Goal: Task Accomplishment & Management: Manage account settings

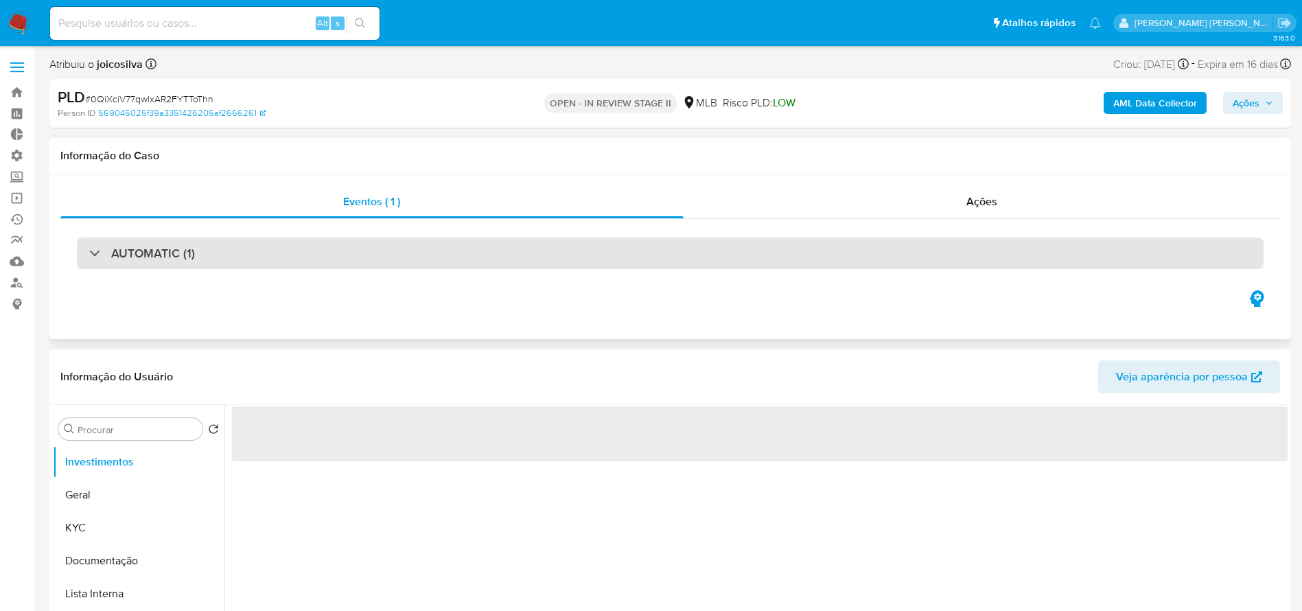
select select "10"
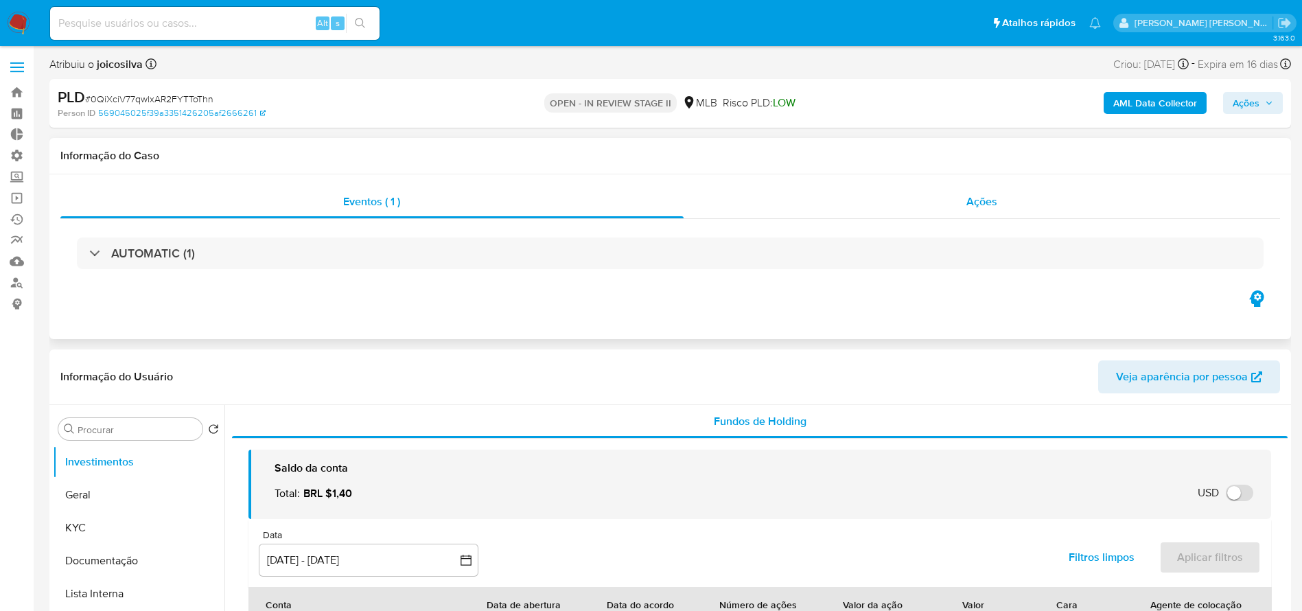
click at [975, 200] on span "Ações" at bounding box center [981, 202] width 31 height 16
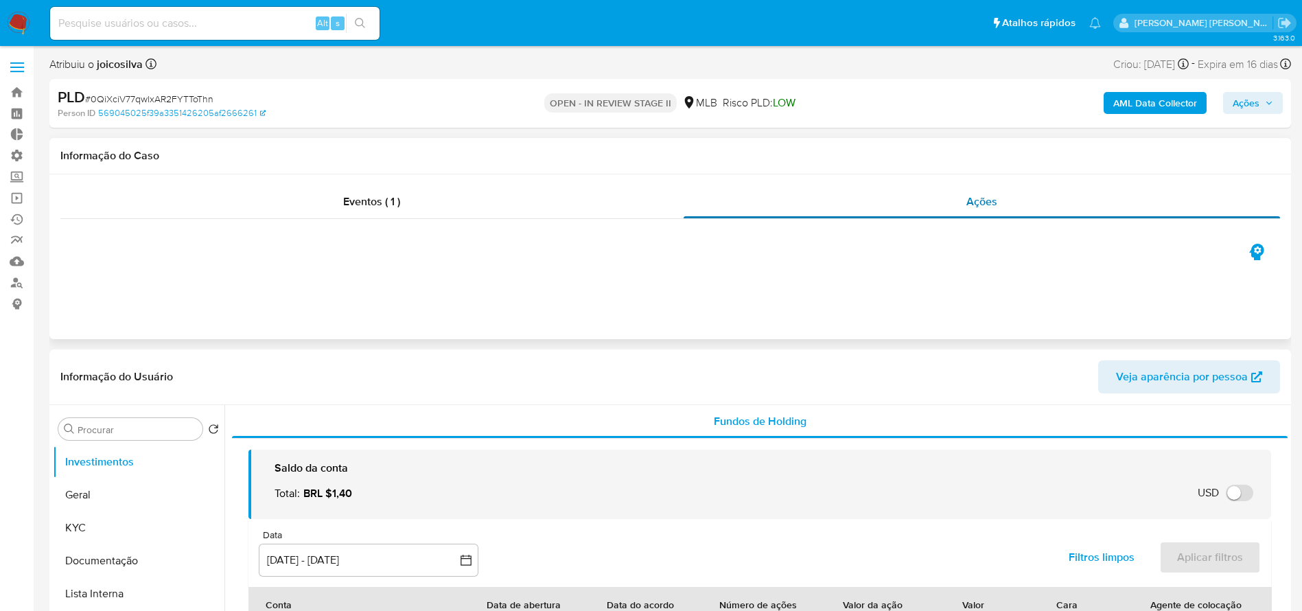
click at [979, 200] on span "Ações" at bounding box center [981, 202] width 31 height 16
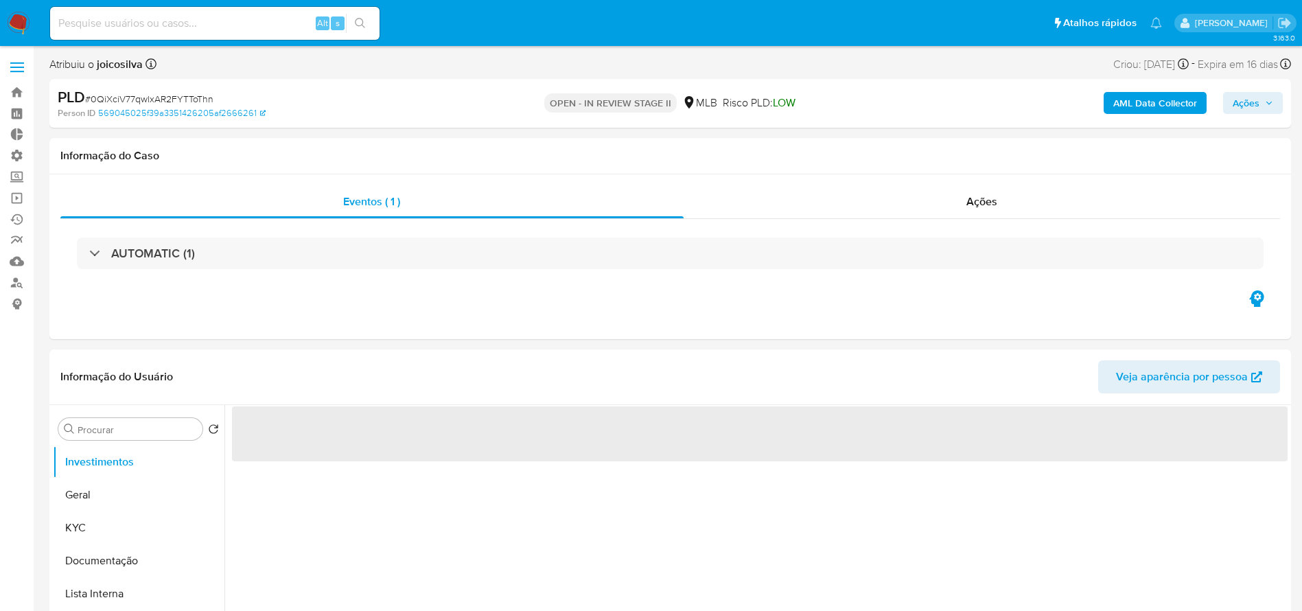
select select "10"
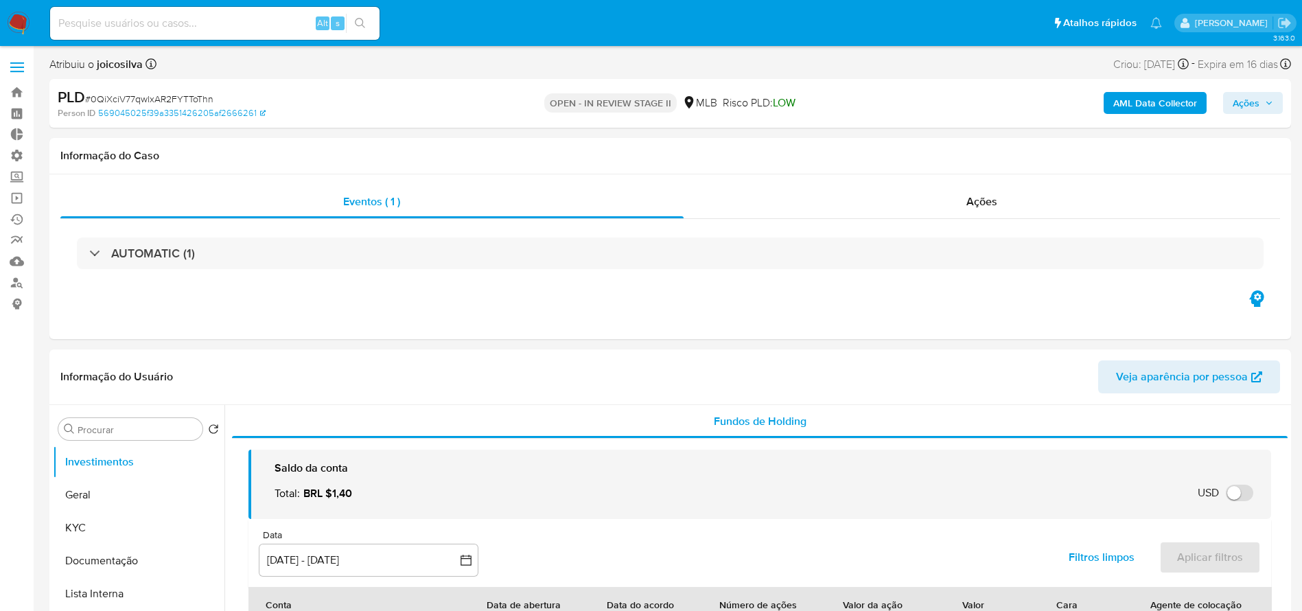
click at [1268, 108] on span "Ações" at bounding box center [1253, 102] width 40 height 19
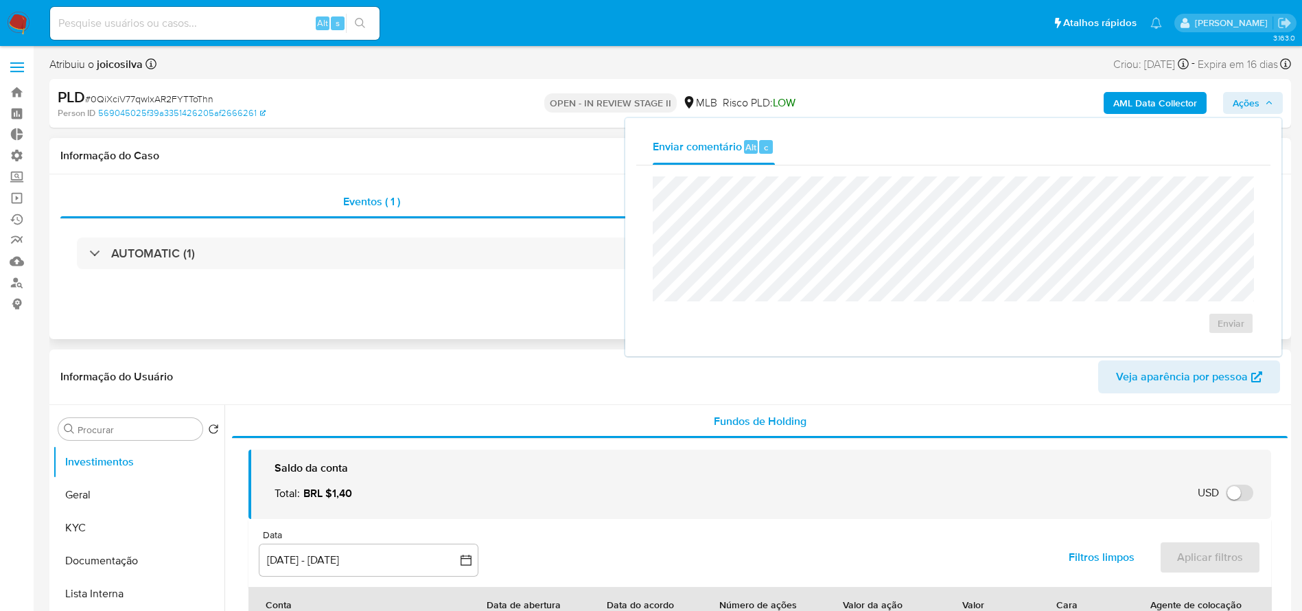
click at [490, 279] on div "AUTOMATIC (1)" at bounding box center [670, 253] width 1220 height 69
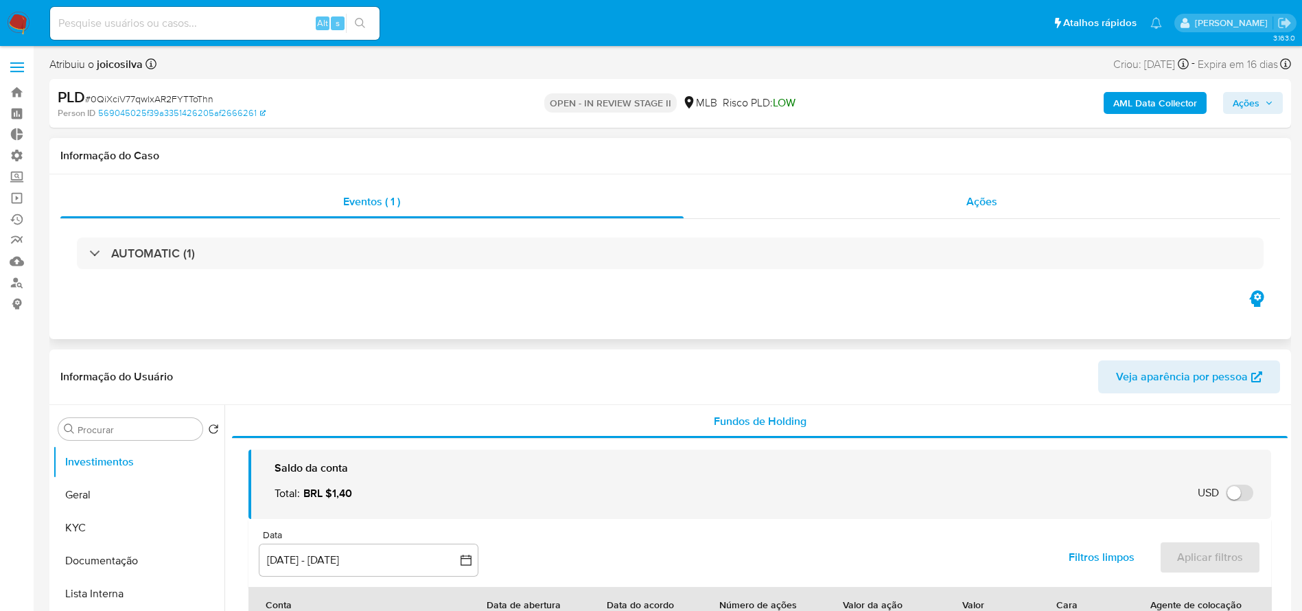
click at [968, 195] on span "Ações" at bounding box center [981, 202] width 31 height 16
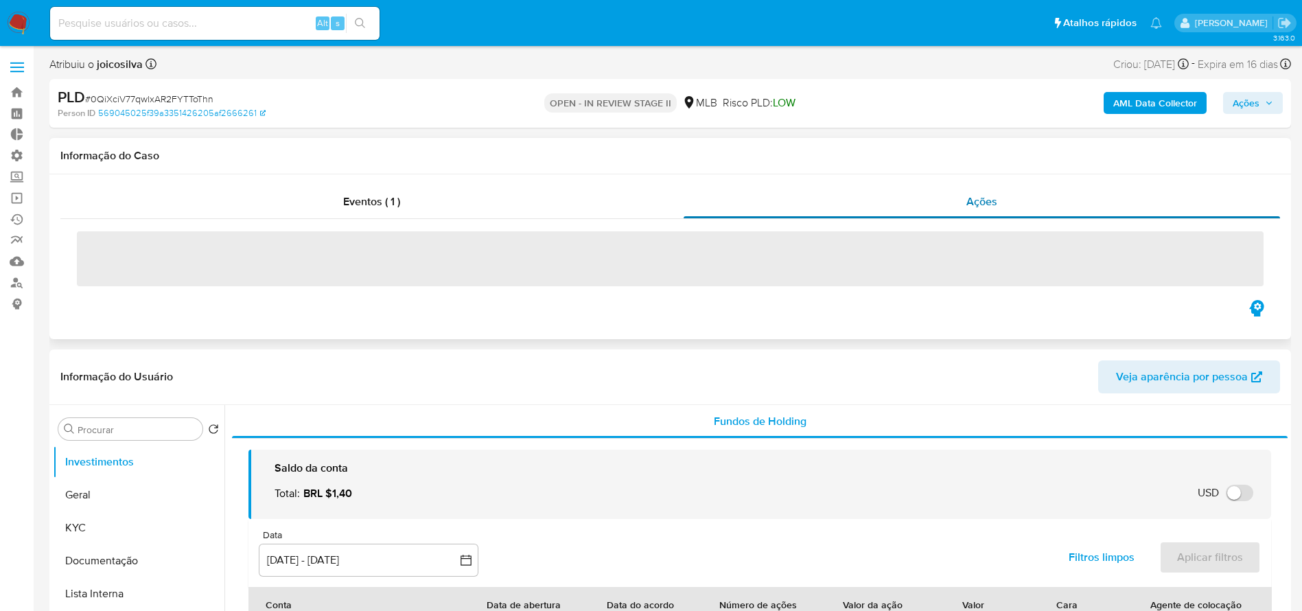
click at [976, 200] on span "Ações" at bounding box center [981, 202] width 31 height 16
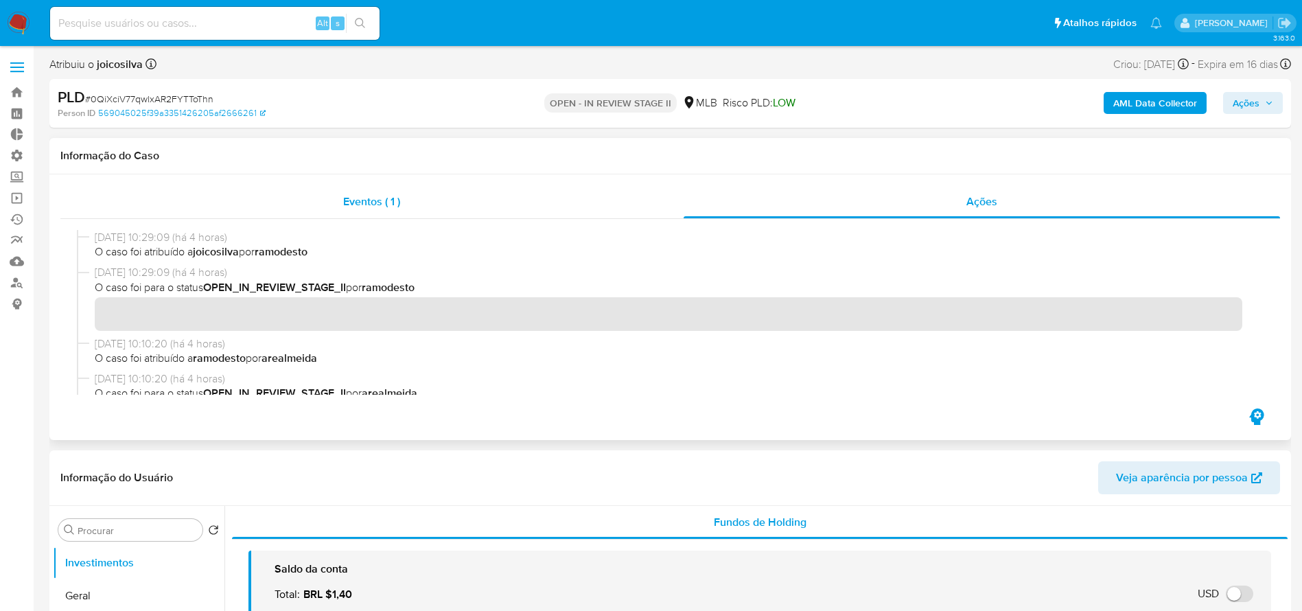
click at [377, 203] on span "Eventos ( 1 )" at bounding box center [371, 202] width 57 height 16
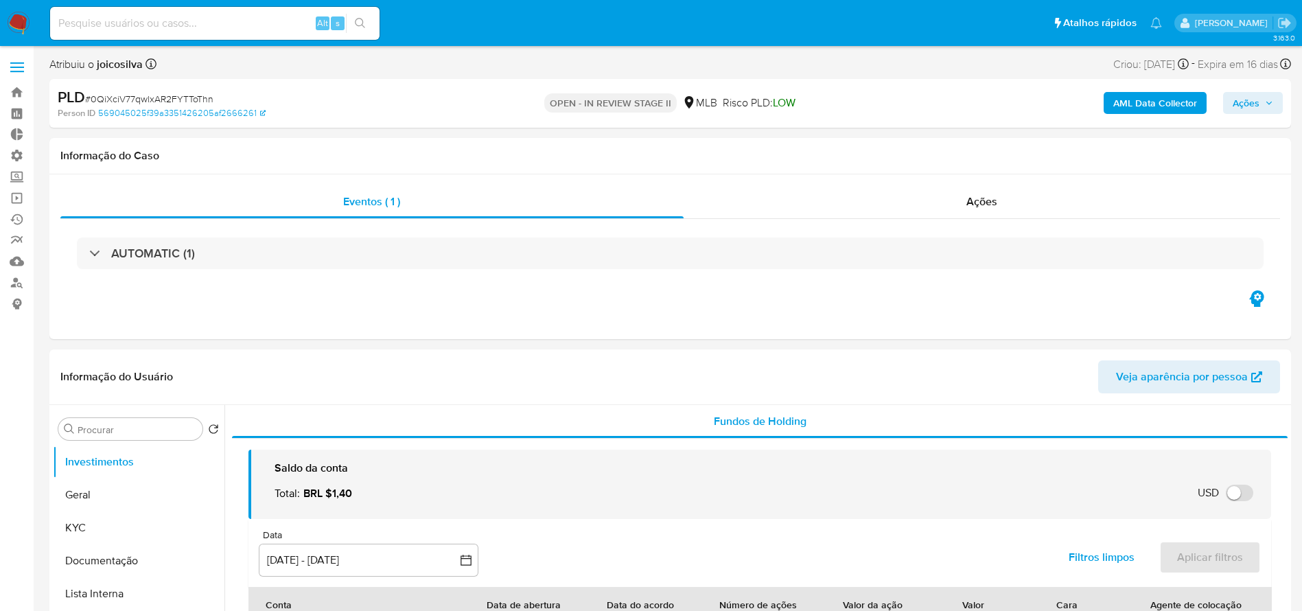
click at [187, 99] on span "# 0QiXciV77qwlxAR2FYTToThn" at bounding box center [149, 99] width 128 height 14
copy span "0QiXciV77qwlxAR2FYTToThn"
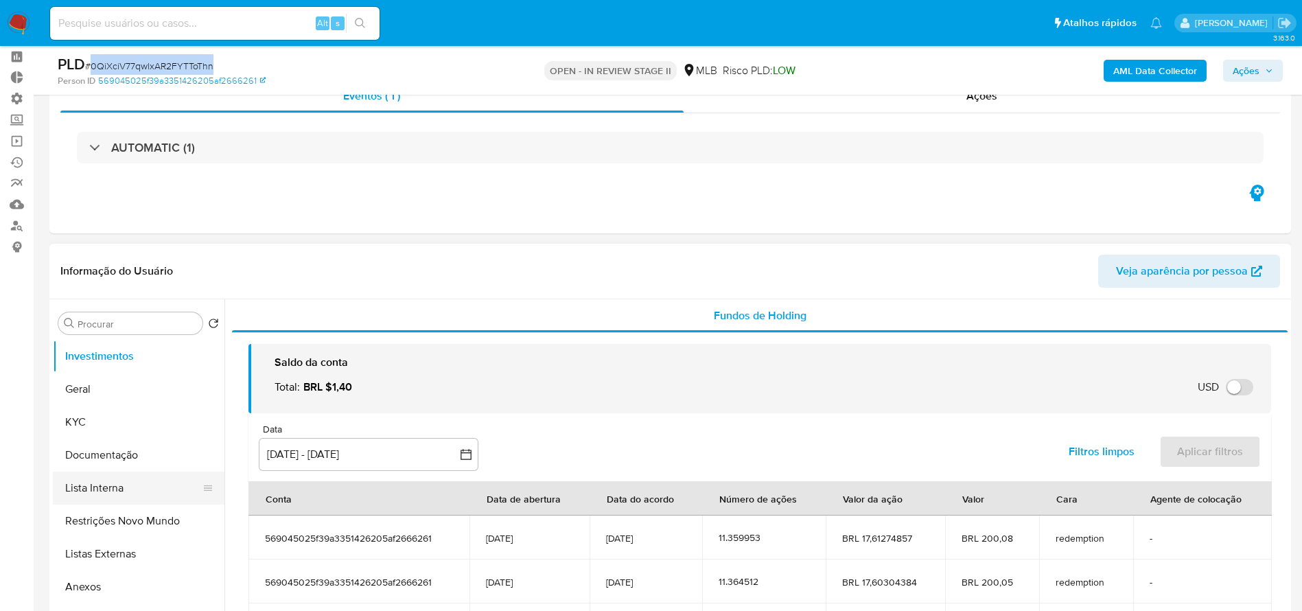
scroll to position [103, 0]
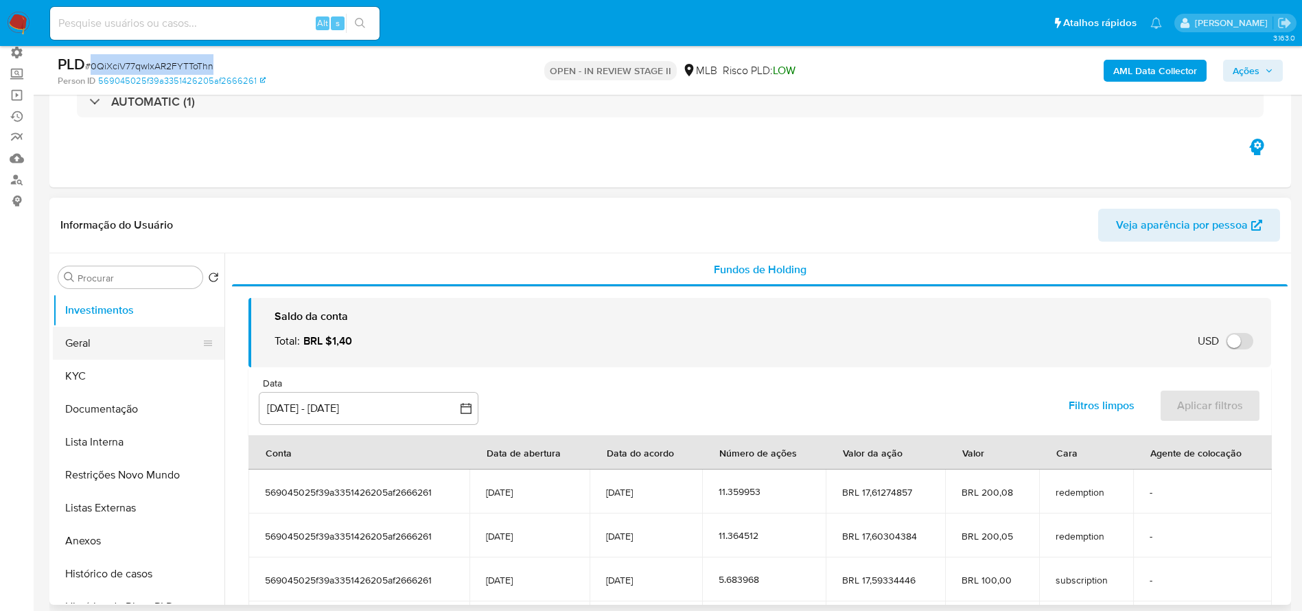
click at [108, 342] on button "Geral" at bounding box center [133, 343] width 161 height 33
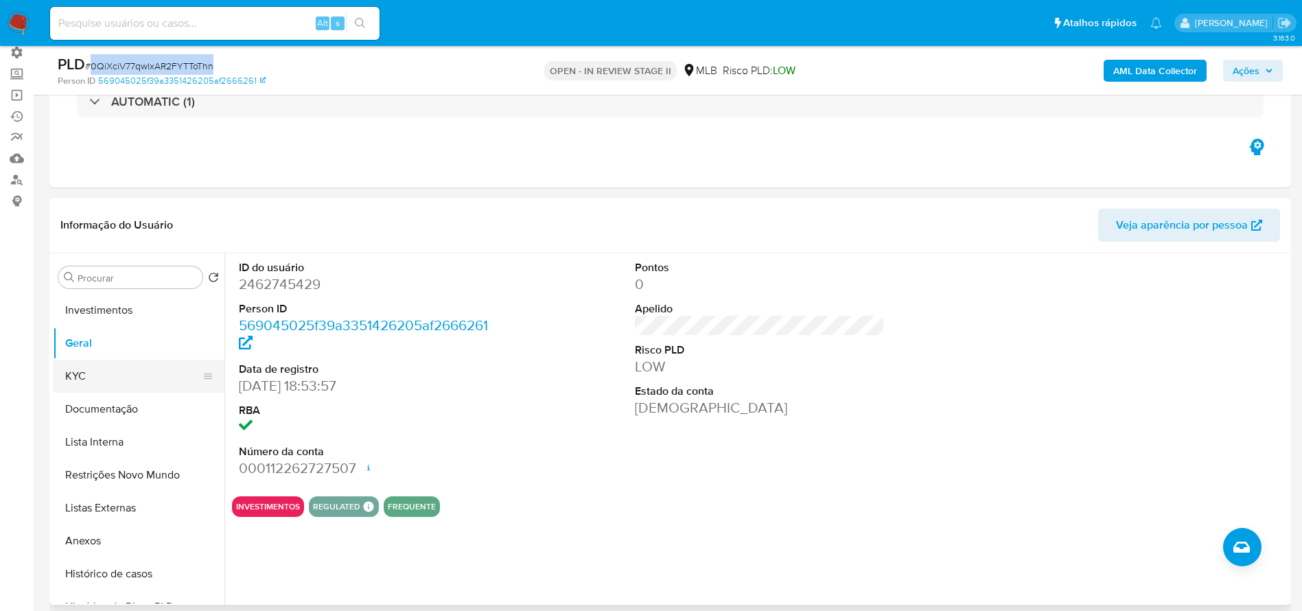
click at [86, 373] on button "KYC" at bounding box center [133, 376] width 161 height 33
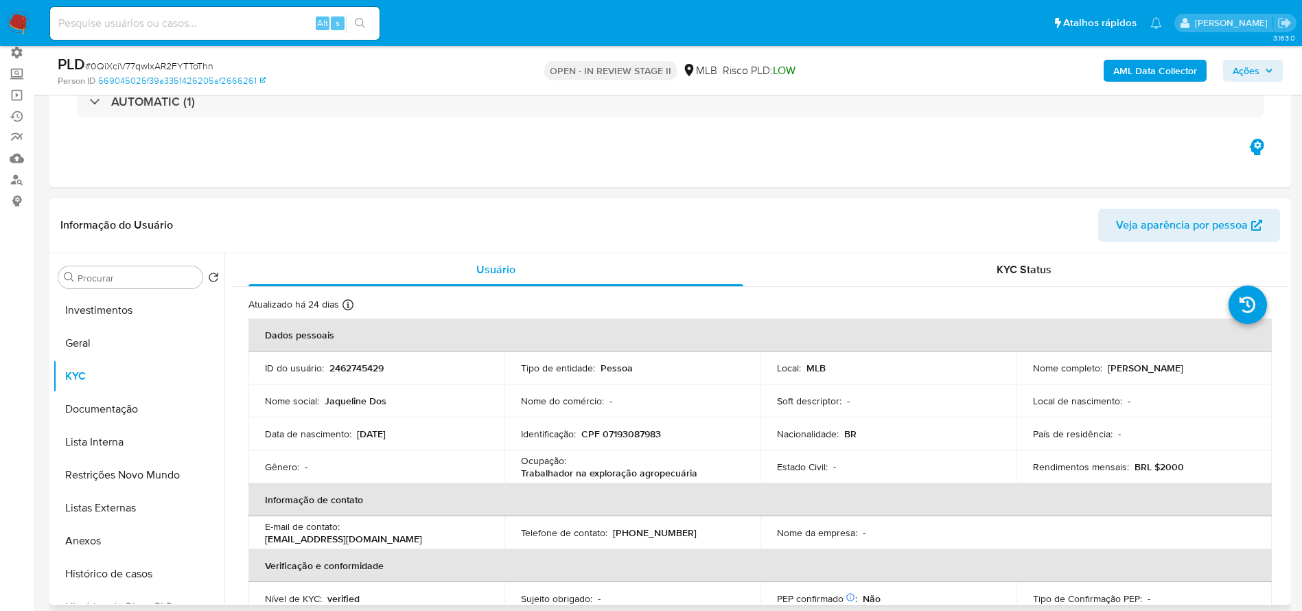
click at [1123, 368] on p "[PERSON_NAME] Dos [PERSON_NAME]" at bounding box center [1145, 368] width 75 height 12
click at [1161, 366] on p "[PERSON_NAME] Dos [PERSON_NAME]" at bounding box center [1145, 368] width 75 height 12
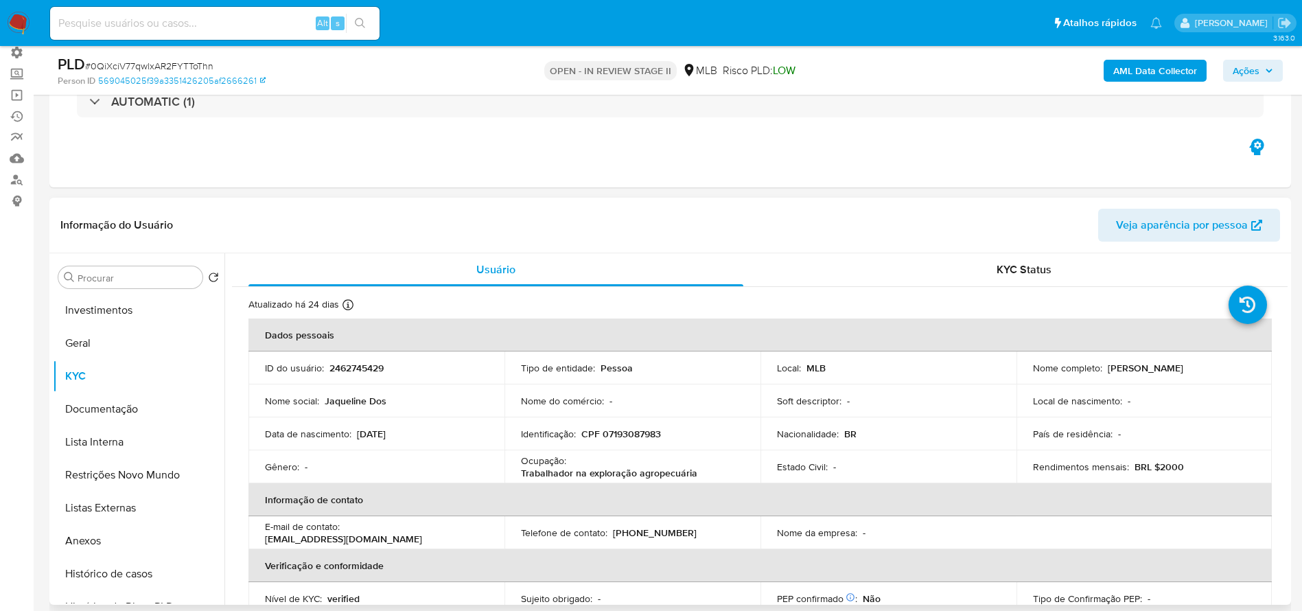
click at [1233, 366] on div "Nome completo : Jaqueline Dos Santos Amorim" at bounding box center [1144, 368] width 223 height 12
drag, startPoint x: 1241, startPoint y: 366, endPoint x: 1103, endPoint y: 371, distance: 138.7
click at [1103, 371] on div "Nome completo : Jaqueline Dos Santos Amorim" at bounding box center [1144, 368] width 223 height 12
copy p "[PERSON_NAME] Dos [PERSON_NAME]"
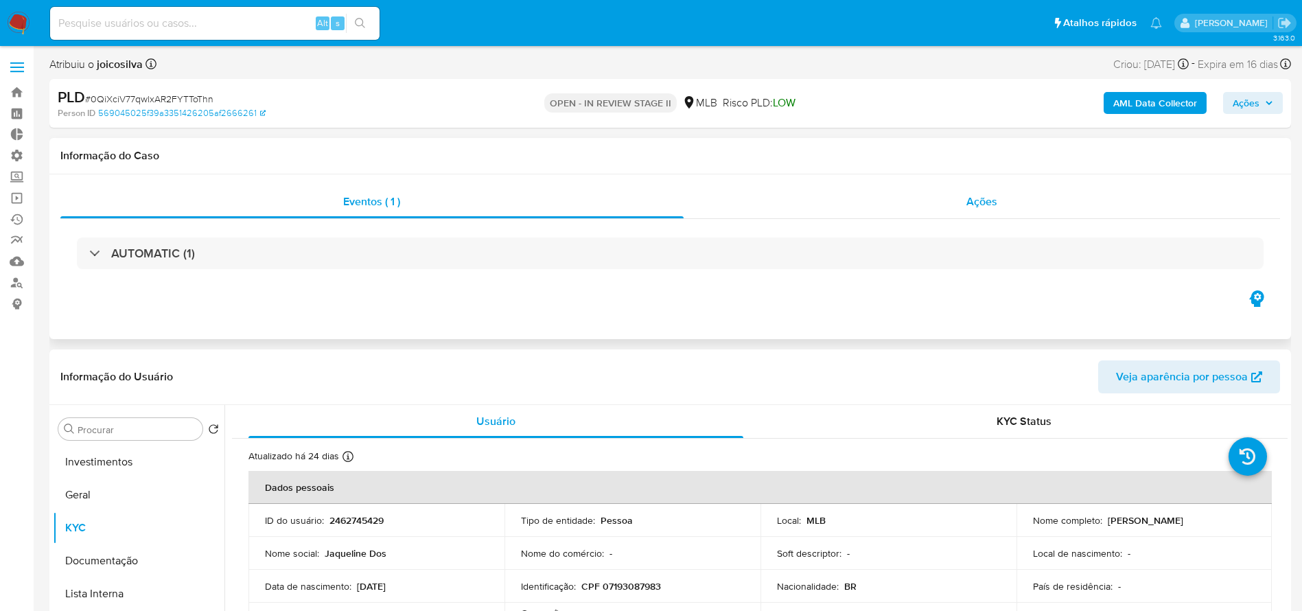
click at [970, 203] on span "Ações" at bounding box center [981, 202] width 31 height 16
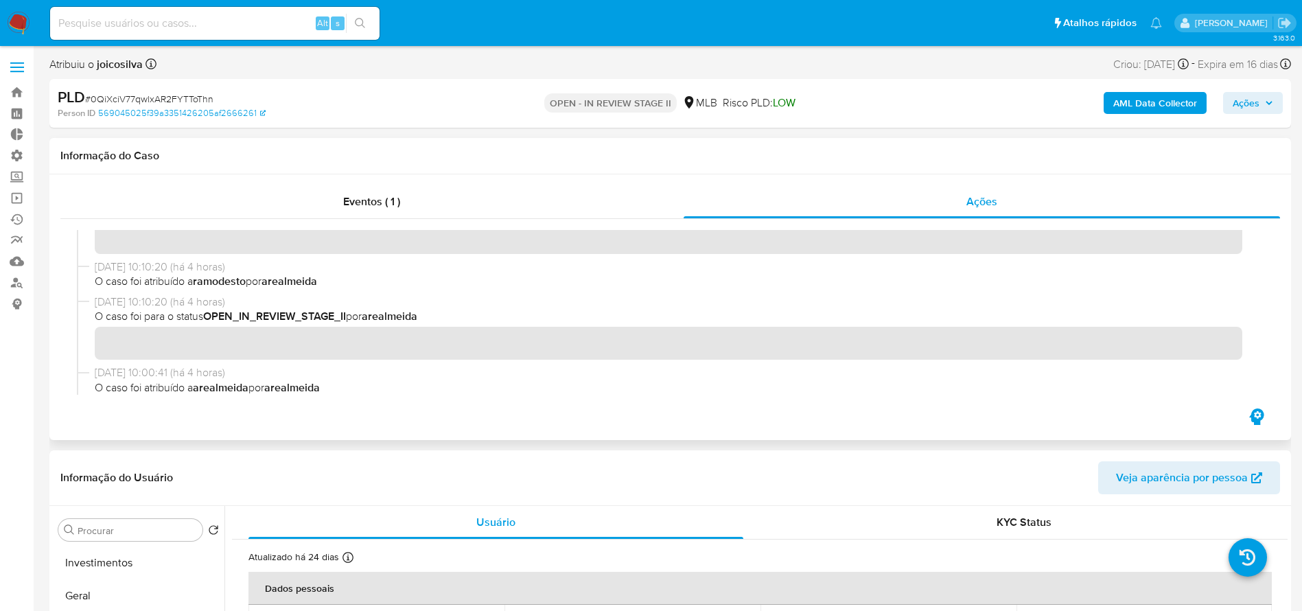
scroll to position [103, 0]
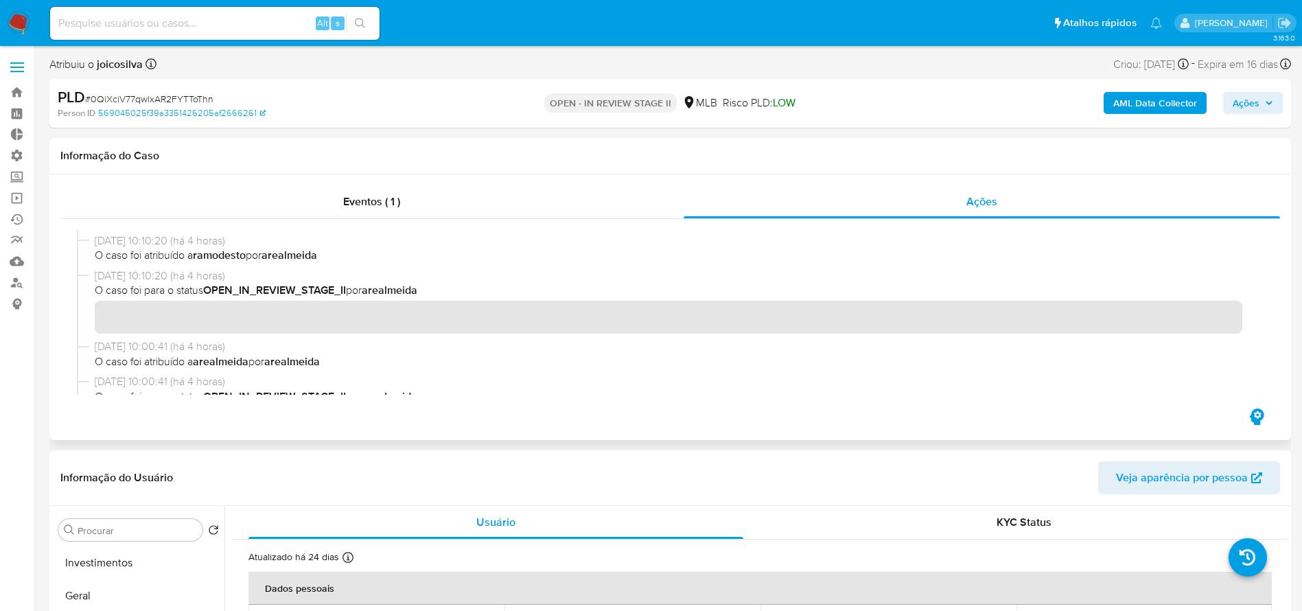
click at [860, 391] on span "O caso foi para o status OPEN_IN_REVIEW_STAGE_II por arealmeida" at bounding box center [676, 396] width 1163 height 15
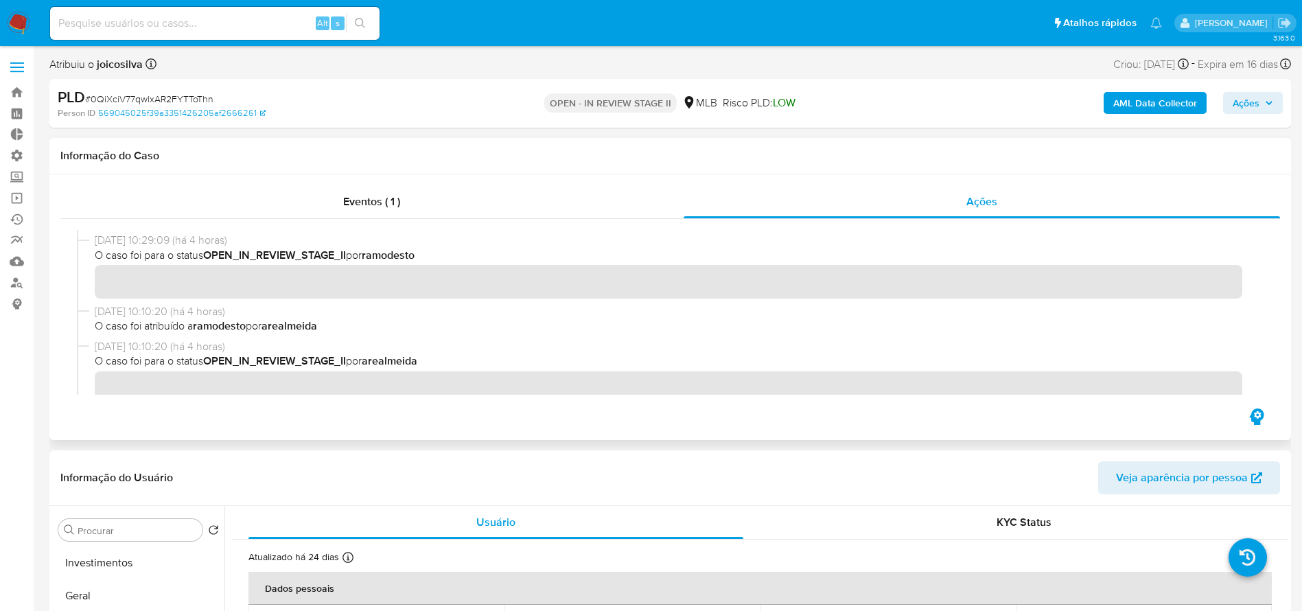
scroll to position [0, 0]
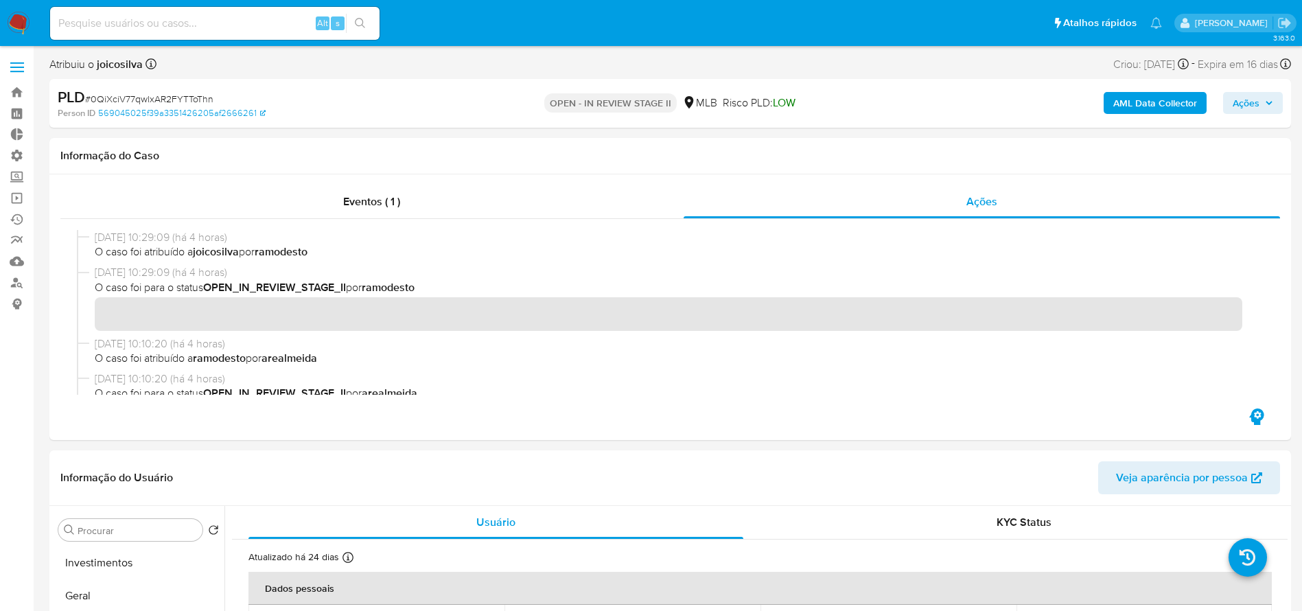
click at [174, 97] on span "# 0QiXciV77qwlxAR2FYTToThn" at bounding box center [149, 99] width 128 height 14
copy span "0QiXciV77qwlxAR2FYTToThn"
click at [19, 89] on link "Bandeja" at bounding box center [81, 92] width 163 height 21
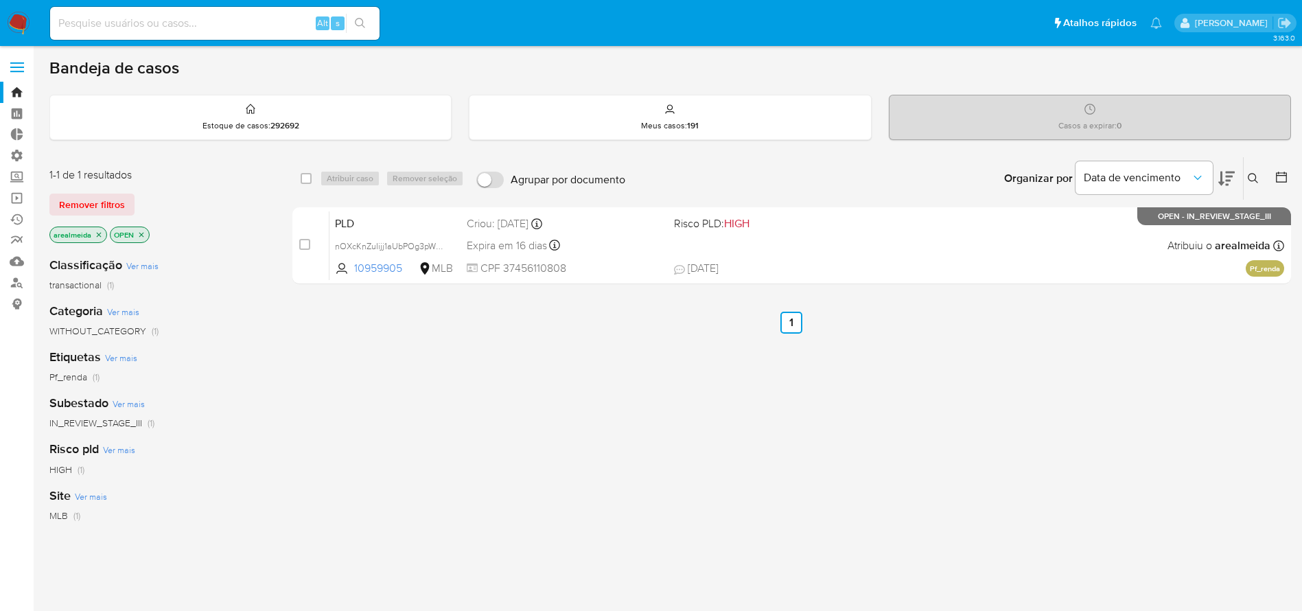
click at [95, 237] on icon "close-filter" at bounding box center [99, 235] width 8 height 8
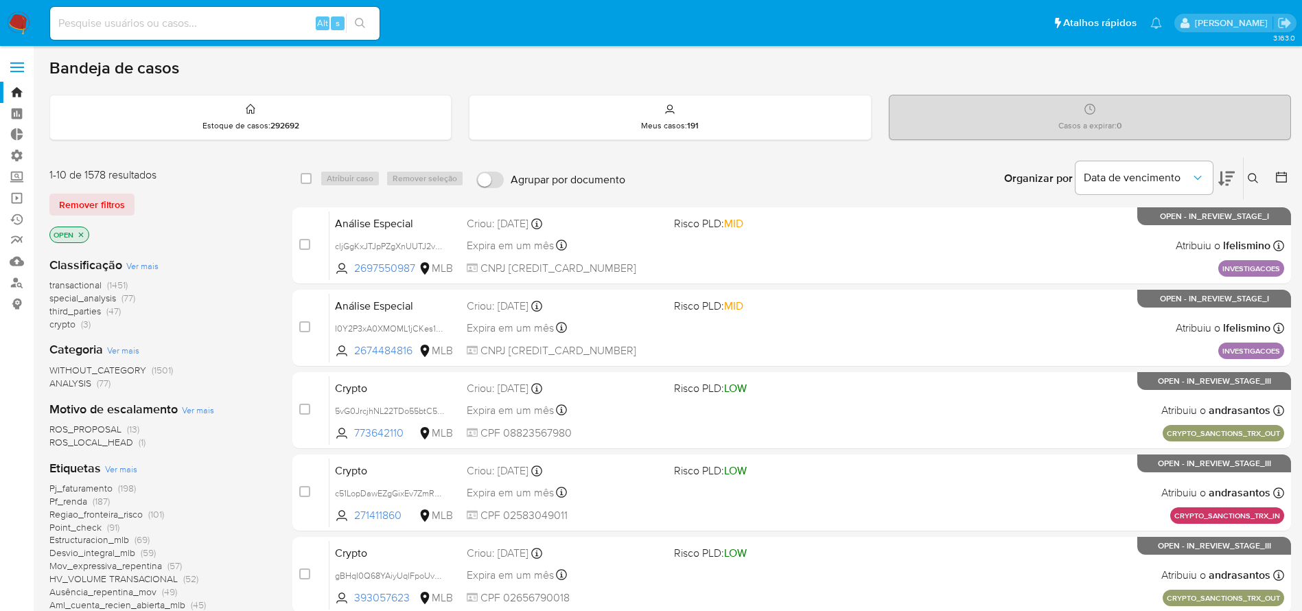
click at [80, 234] on icon "close-filter" at bounding box center [81, 235] width 8 height 8
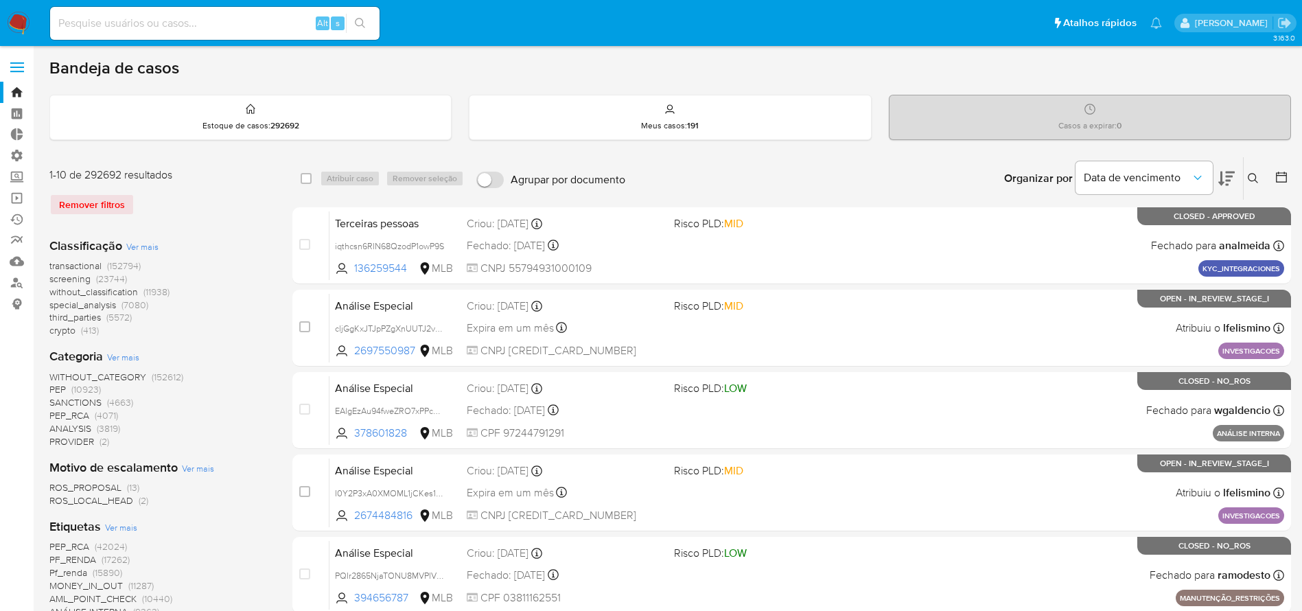
click at [1256, 170] on button at bounding box center [1255, 178] width 23 height 16
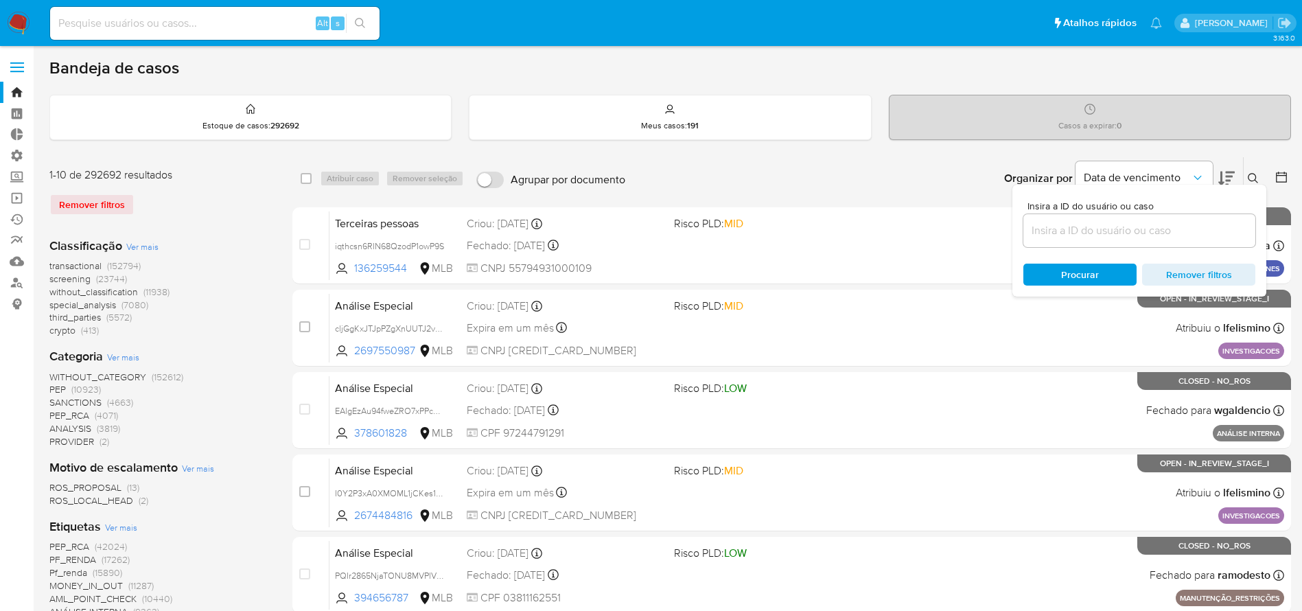
click at [1112, 232] on input at bounding box center [1139, 231] width 232 height 18
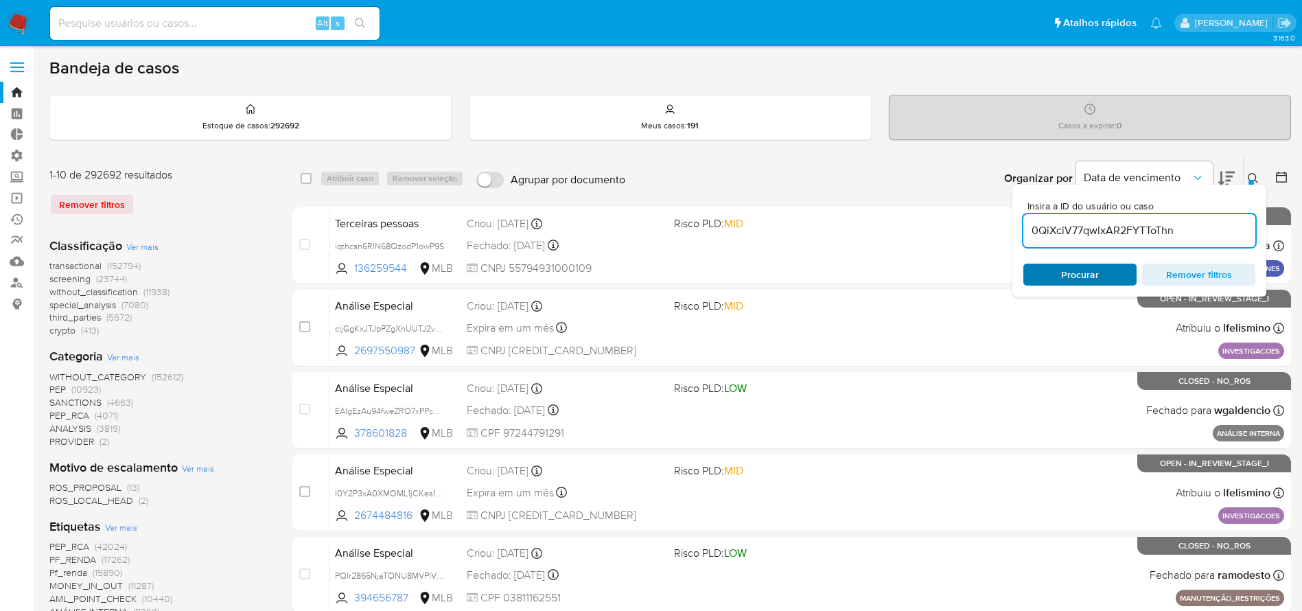
type input "0QiXciV77qwlxAR2FYTToThn"
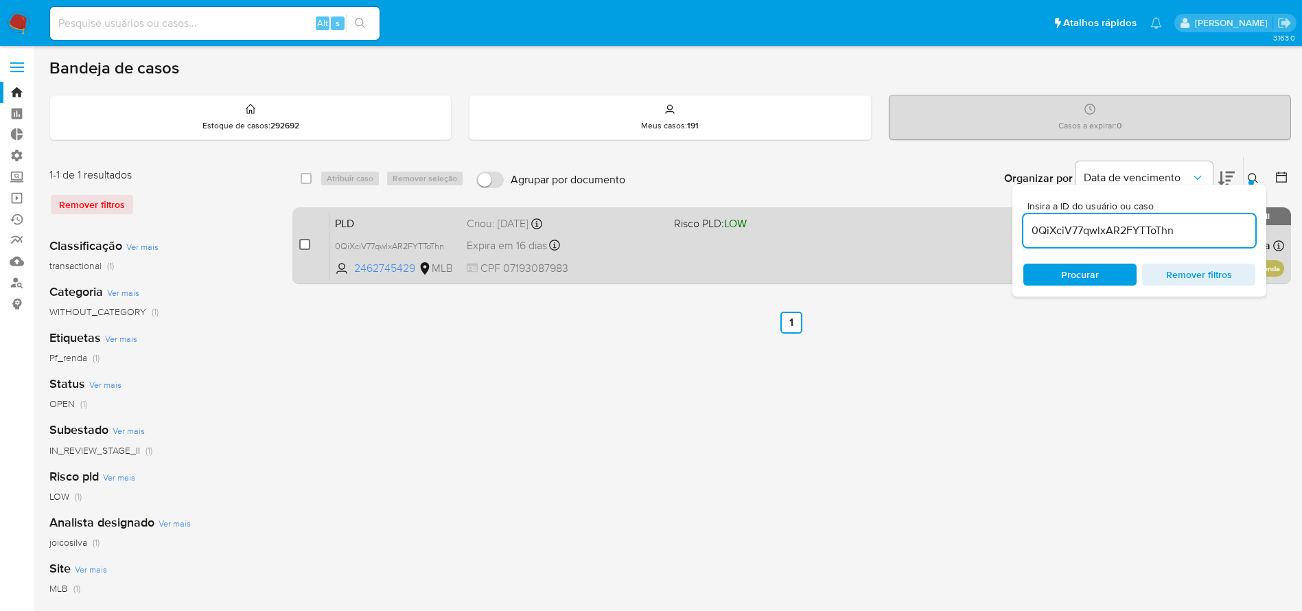
click at [303, 244] on input "checkbox" at bounding box center [304, 244] width 11 height 11
checkbox input "true"
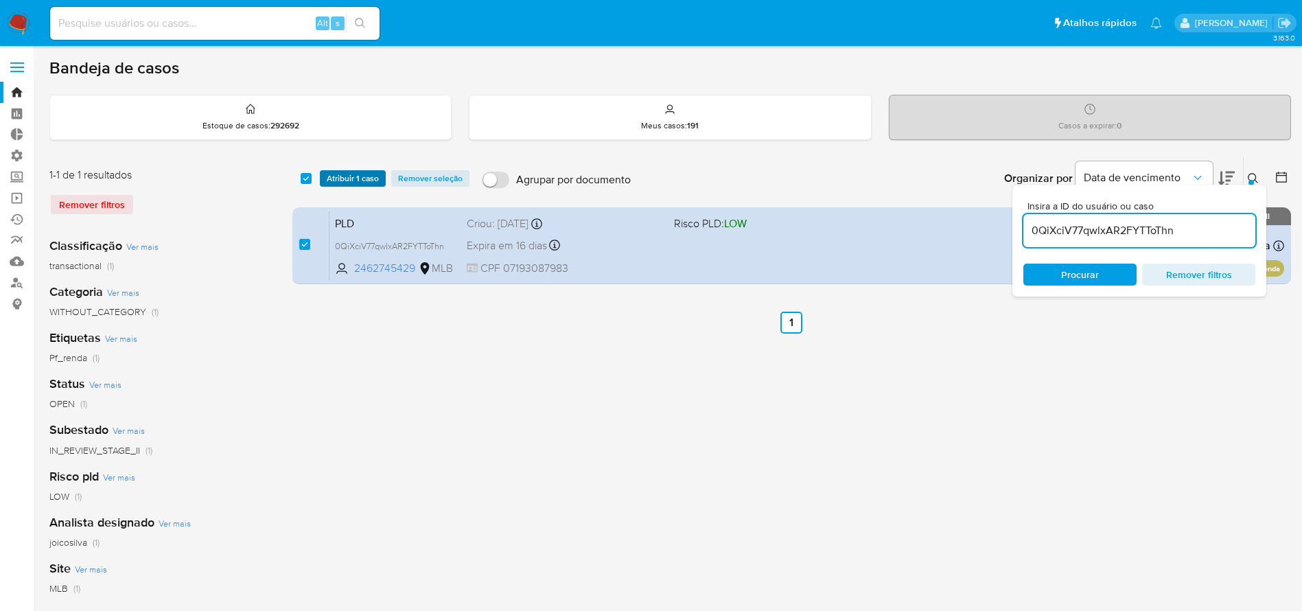
click at [356, 175] on span "Atribuir 1 caso" at bounding box center [353, 179] width 52 height 14
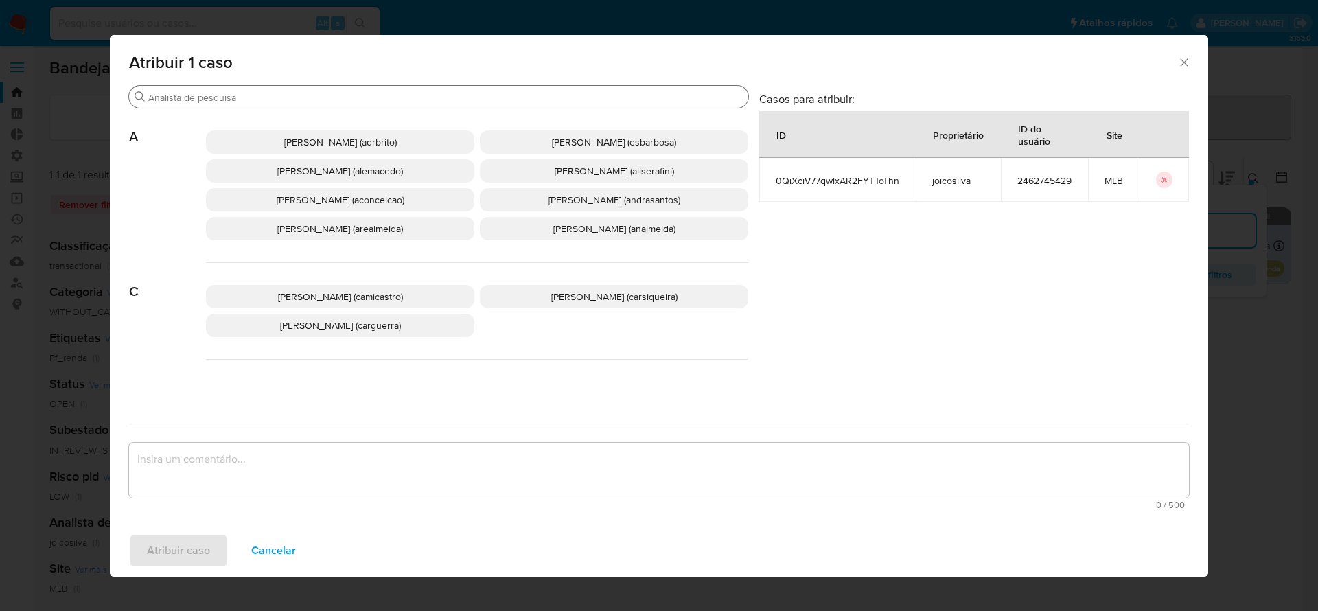
click at [323, 91] on input "Buscar" at bounding box center [445, 97] width 594 height 12
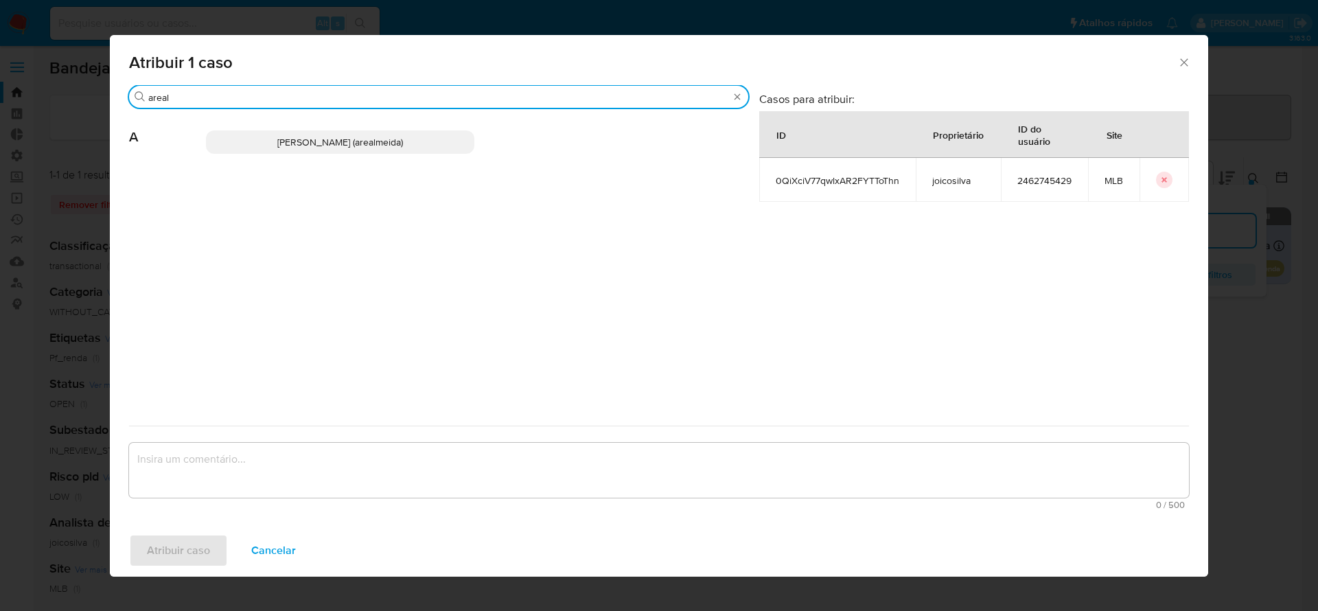
type input "areal"
click at [336, 142] on span "Andreia Regina De Almeida (arealmeida)" at bounding box center [340, 142] width 126 height 14
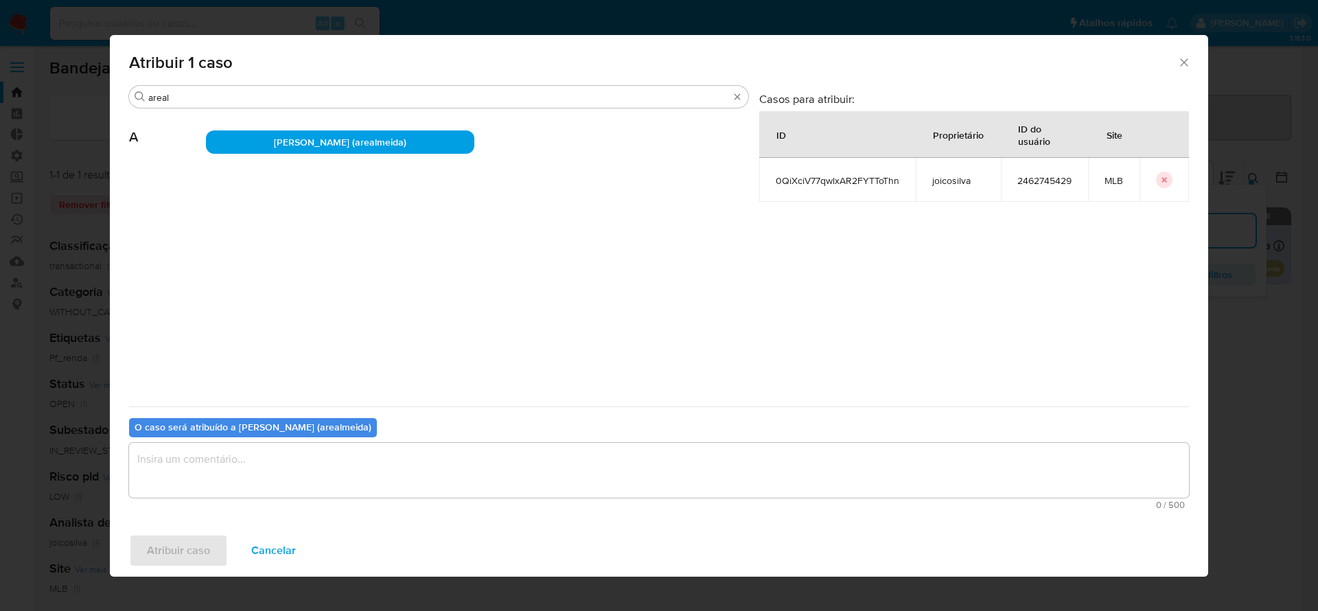
click at [198, 490] on textarea "assign-modal" at bounding box center [659, 470] width 1060 height 55
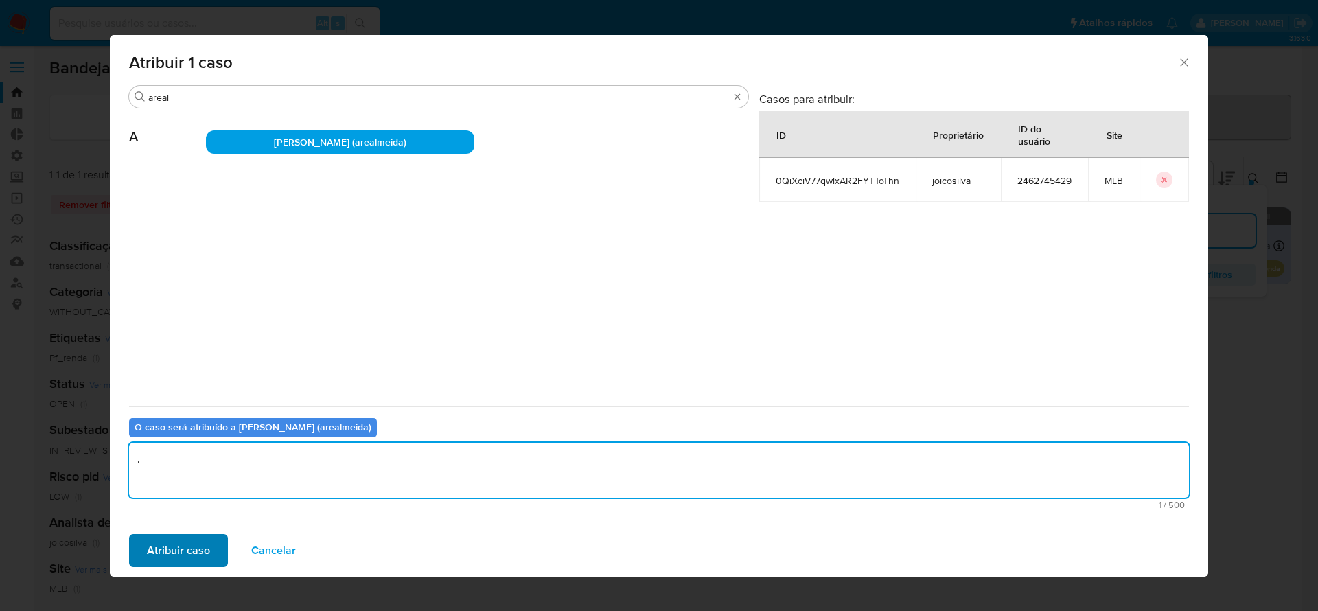
type textarea "."
click at [161, 550] on span "Atribuir caso" at bounding box center [178, 550] width 63 height 30
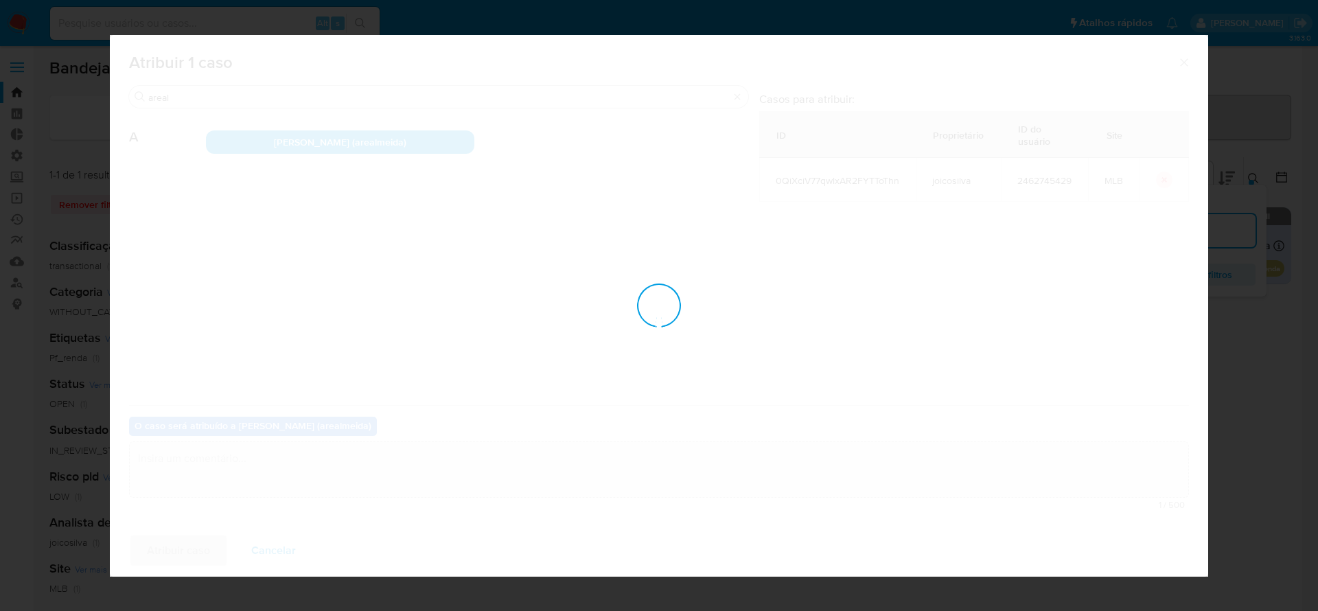
checkbox input "false"
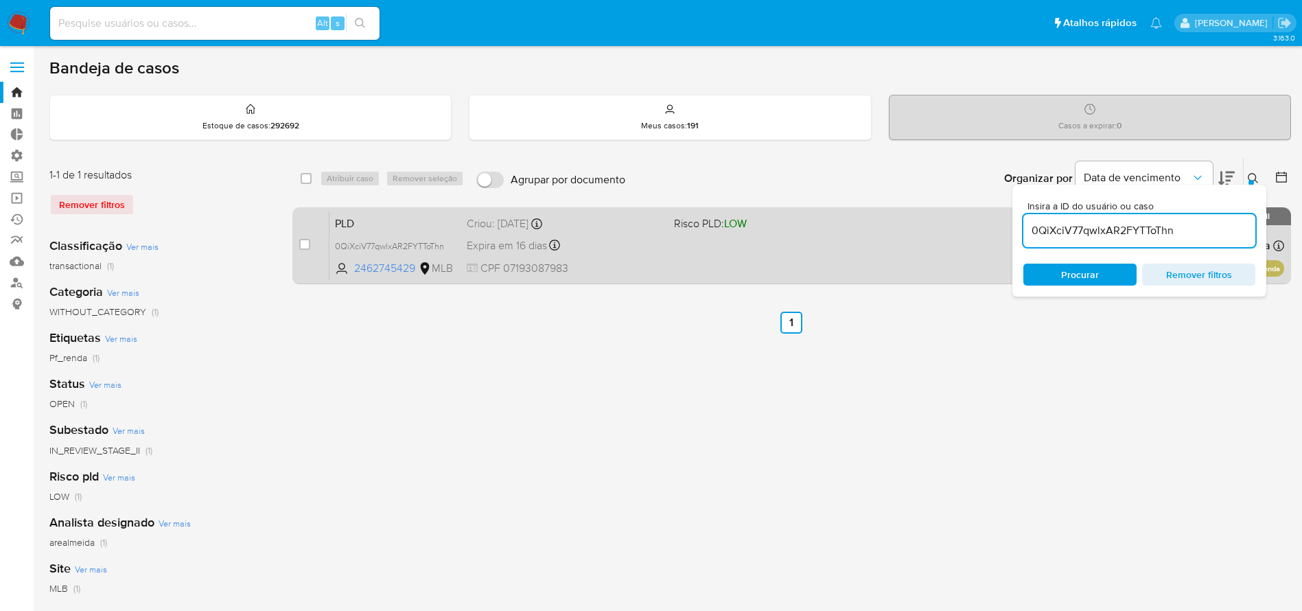
click at [635, 246] on div "Expira em 16 dias Expira em 27/10/2025 00:08:11" at bounding box center [565, 245] width 196 height 19
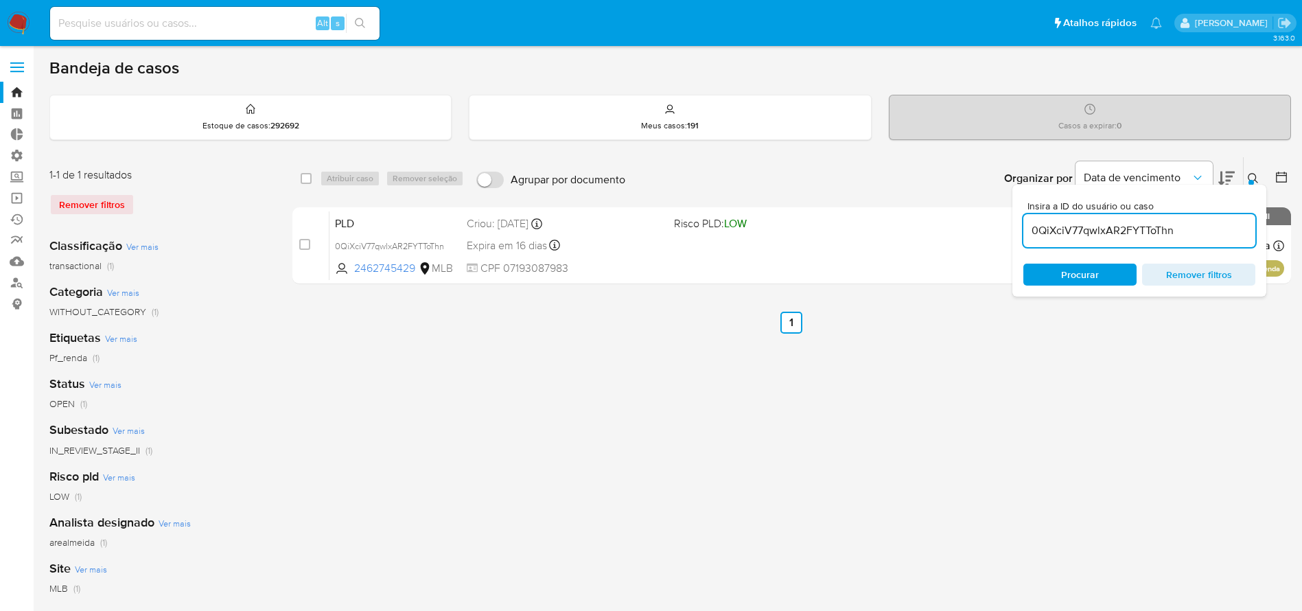
click at [1075, 230] on input "0QiXciV77qwlxAR2FYTToThn" at bounding box center [1139, 231] width 232 height 18
click at [1066, 281] on span "Procurar" at bounding box center [1080, 275] width 38 height 22
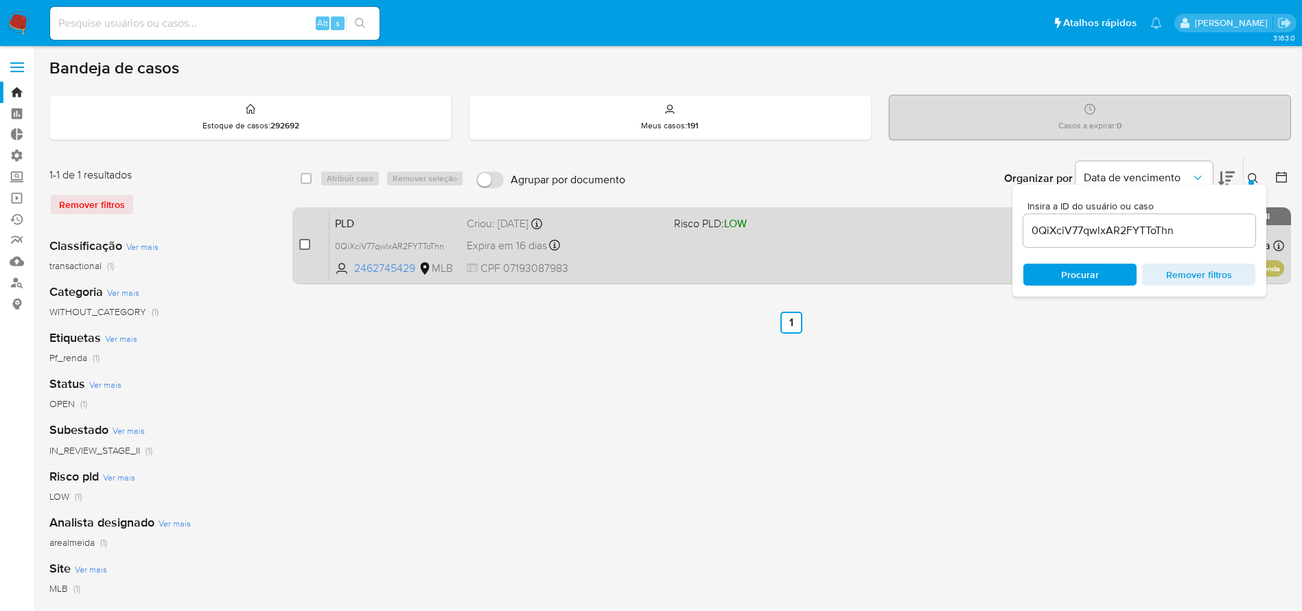
click at [299, 246] on input "checkbox" at bounding box center [304, 244] width 11 height 11
checkbox input "true"
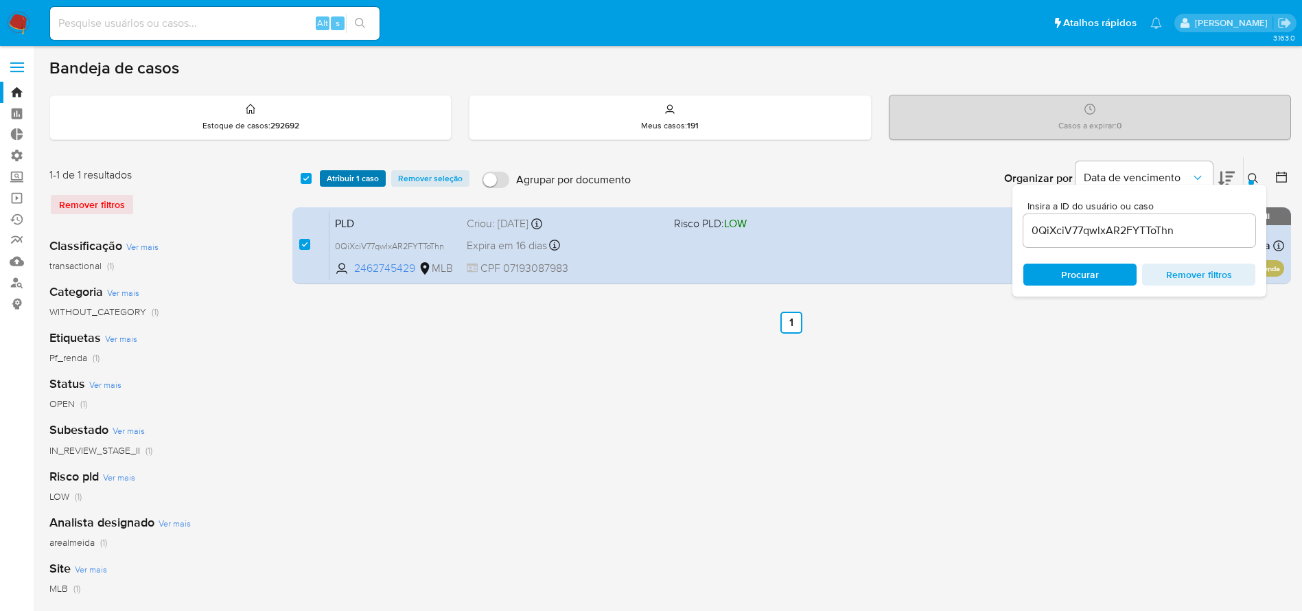
click at [345, 174] on span "Atribuir 1 caso" at bounding box center [353, 179] width 52 height 14
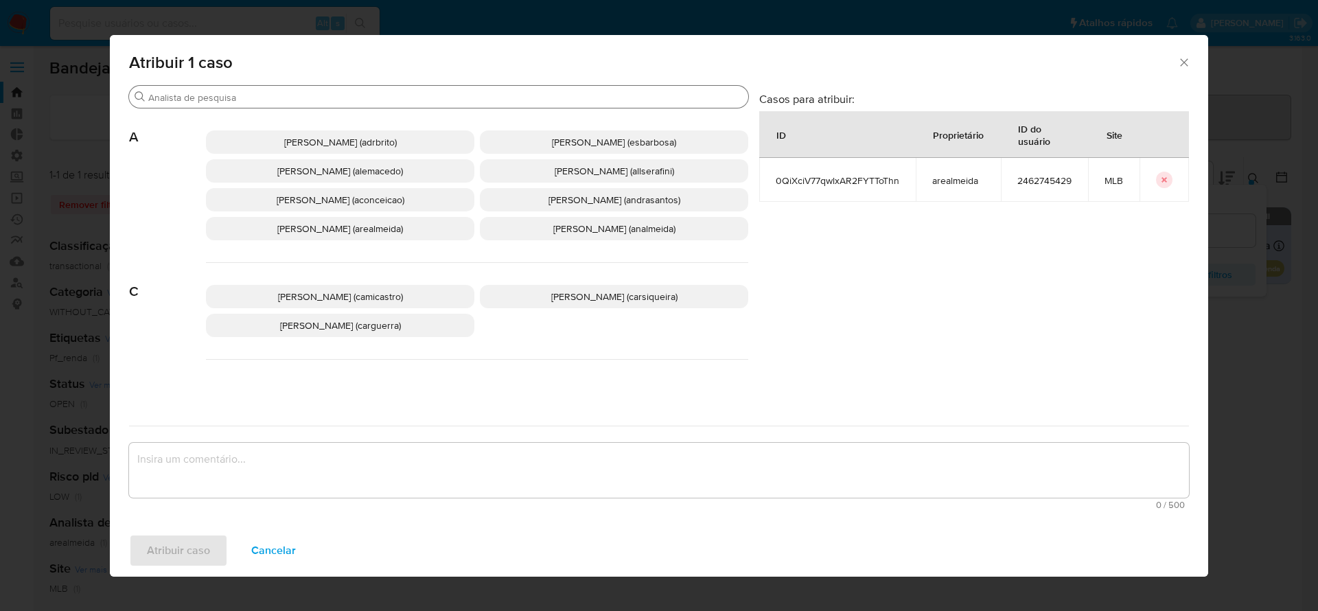
click at [251, 96] on input "Buscar" at bounding box center [445, 97] width 594 height 12
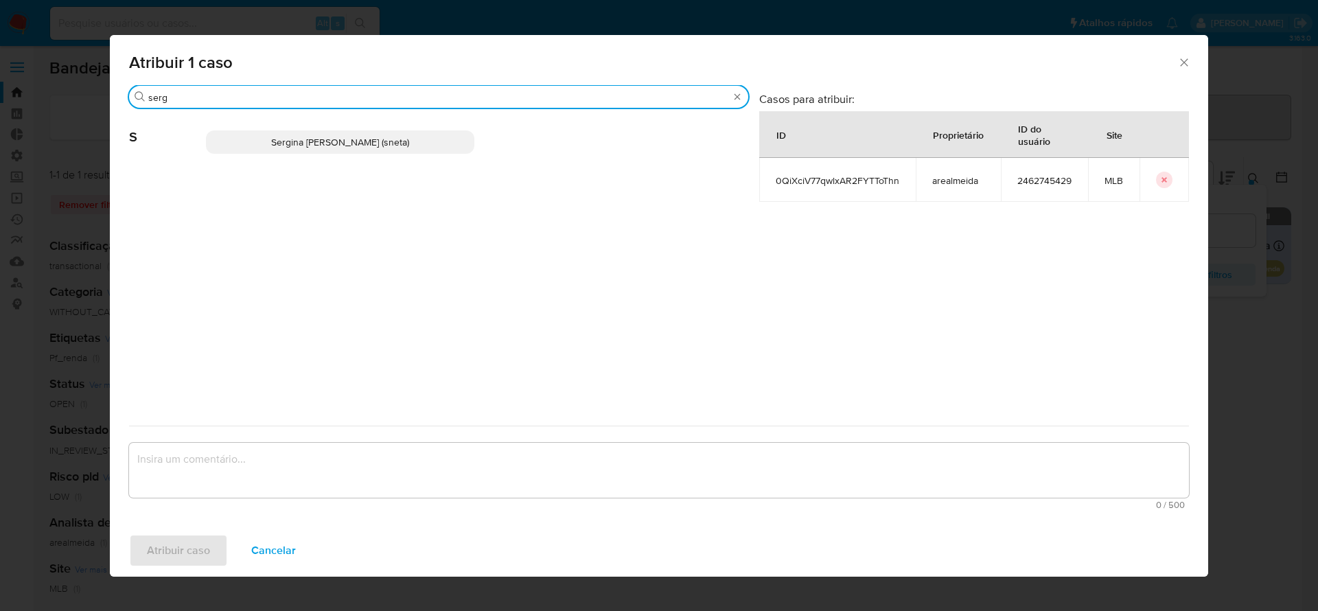
type input "serg"
click at [292, 137] on span "Sergina Maria Neta (sneta)" at bounding box center [340, 142] width 138 height 14
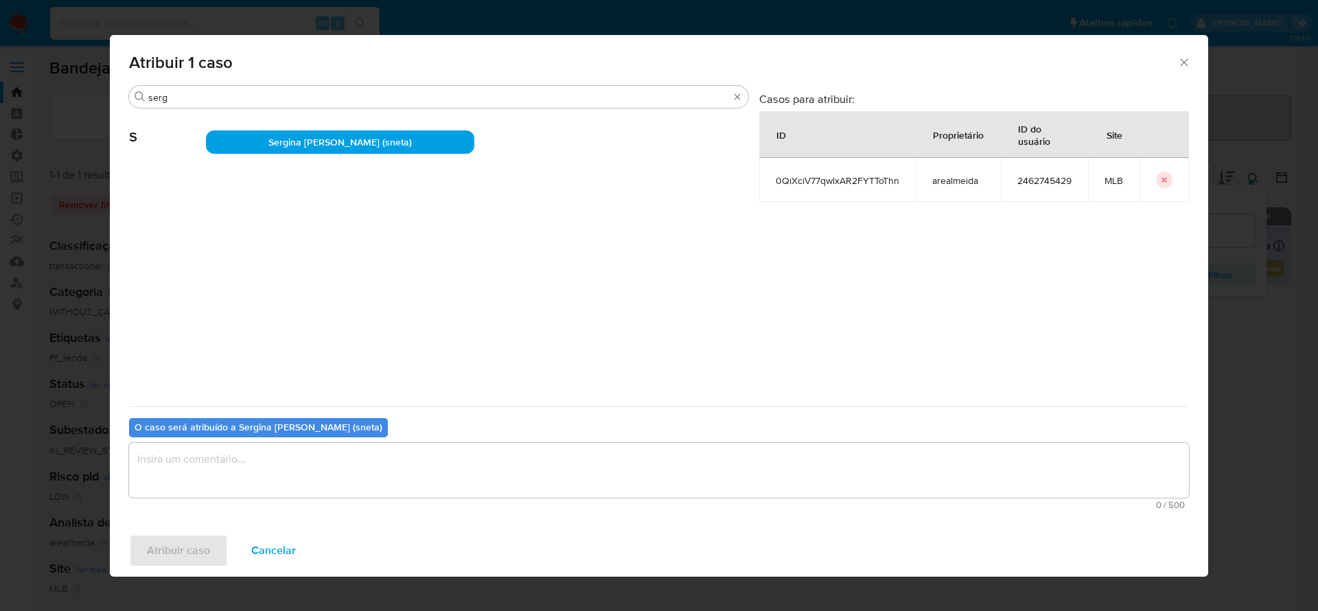
click at [209, 464] on textarea "assign-modal" at bounding box center [659, 470] width 1060 height 55
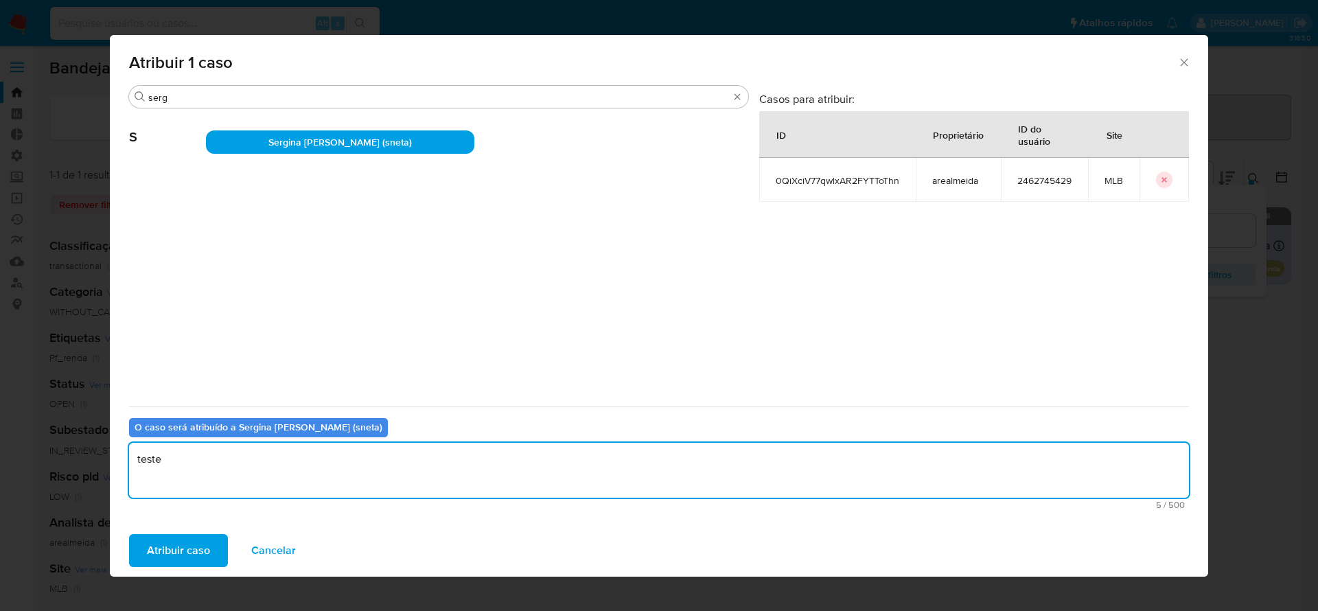
type textarea "teste"
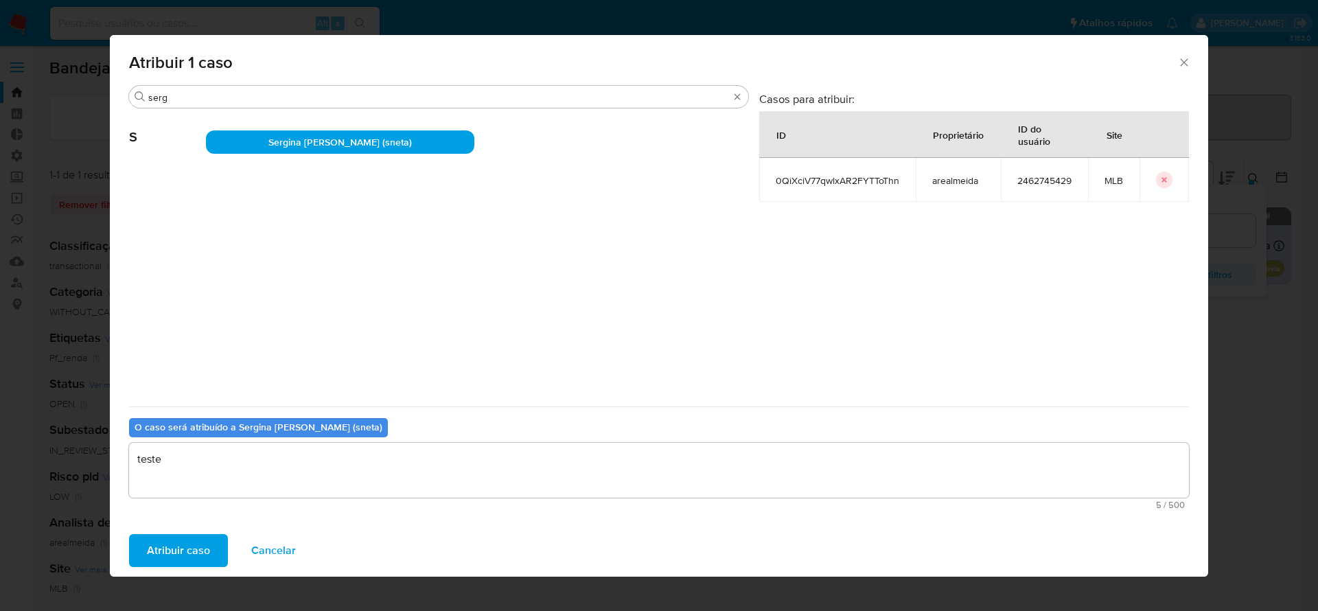
click at [158, 570] on div "Atribuir caso Cancelar" at bounding box center [659, 550] width 1098 height 52
click at [173, 550] on span "Atribuir caso" at bounding box center [178, 550] width 63 height 30
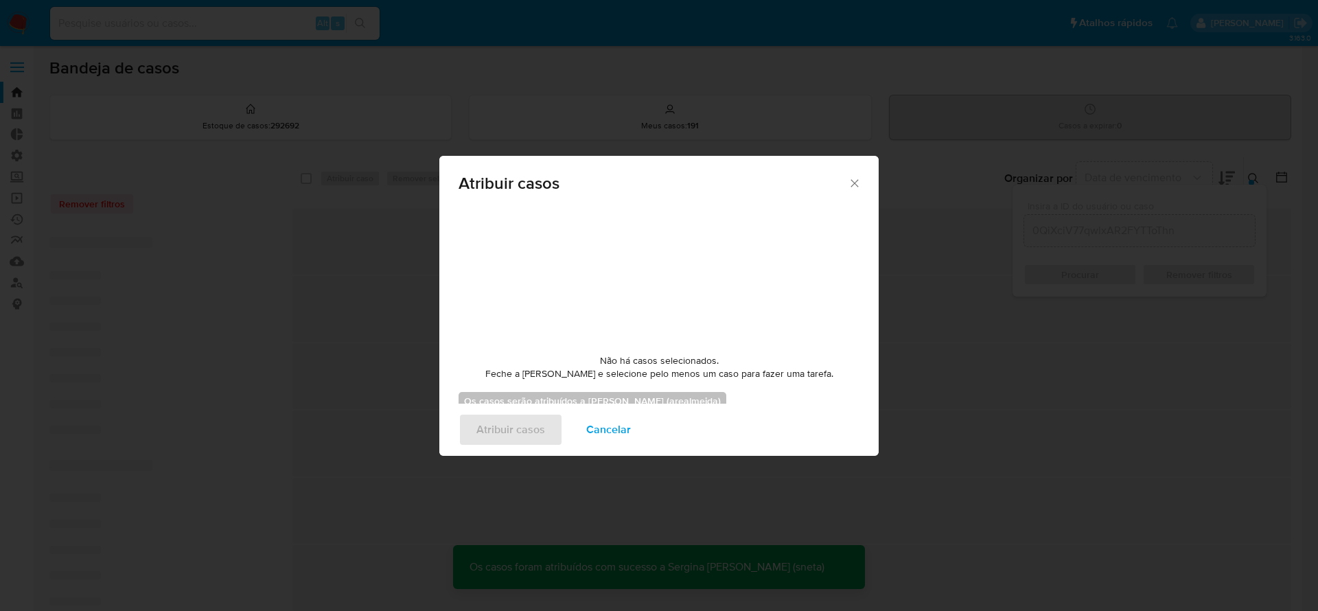
checkbox input "false"
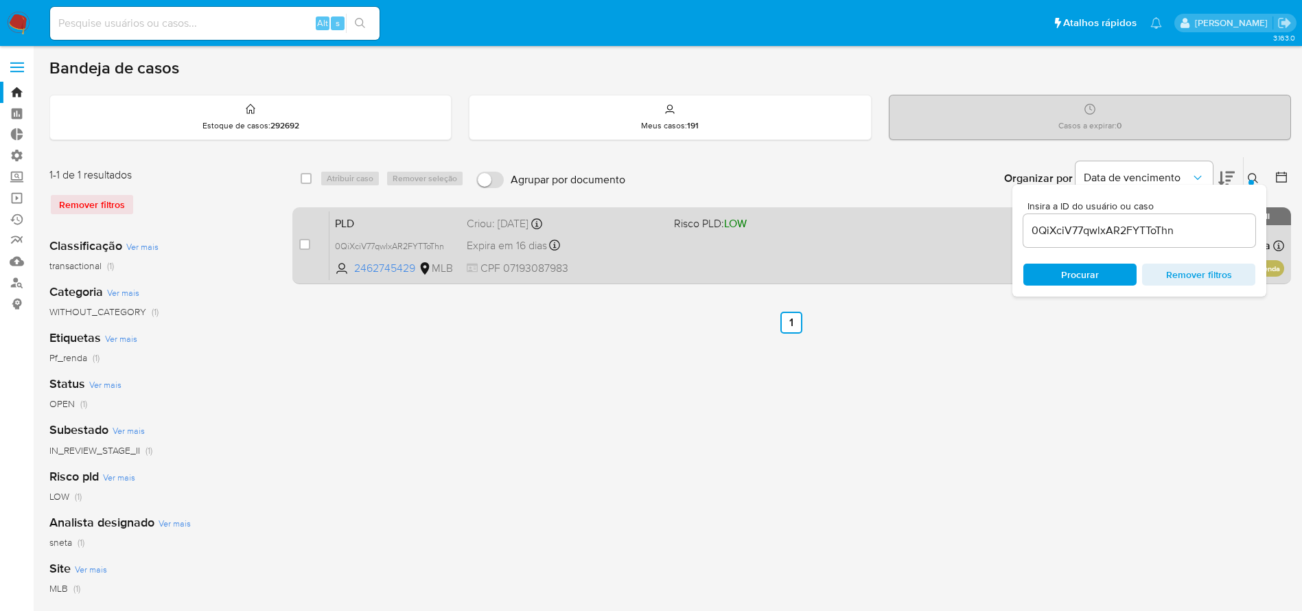
click at [638, 239] on div "Expira em 16 dias Expira em 27/10/2025 00:08:11" at bounding box center [565, 245] width 196 height 19
click at [300, 242] on input "checkbox" at bounding box center [304, 244] width 11 height 11
checkbox input "true"
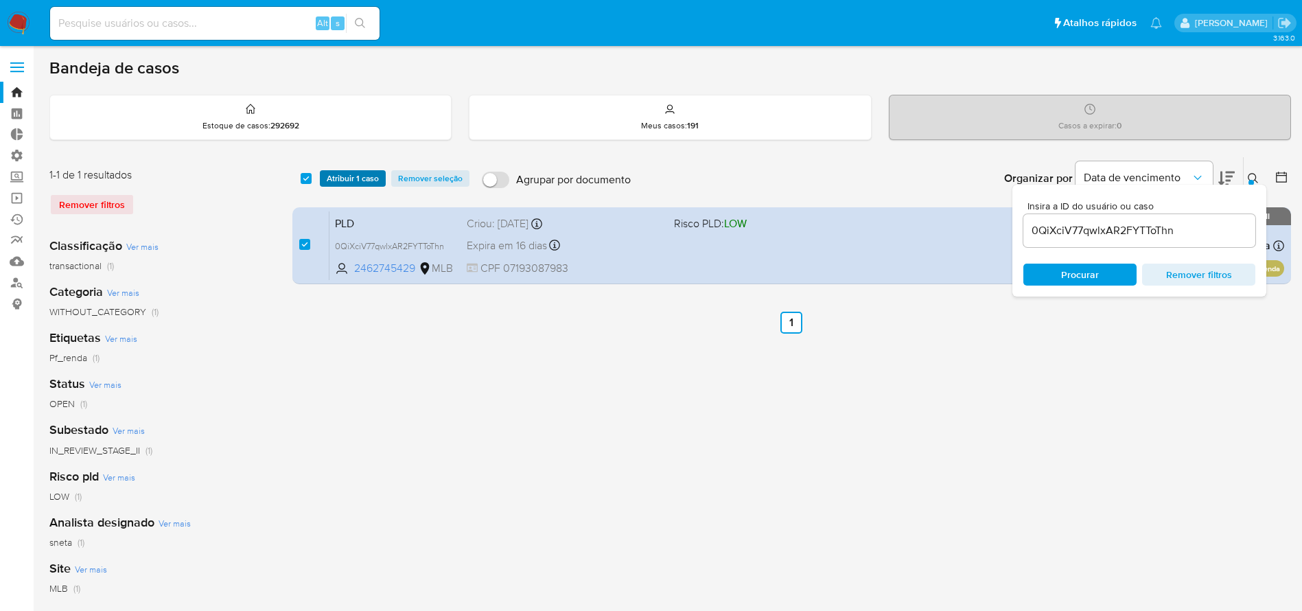
click at [350, 180] on span "Atribuir 1 caso" at bounding box center [353, 179] width 52 height 14
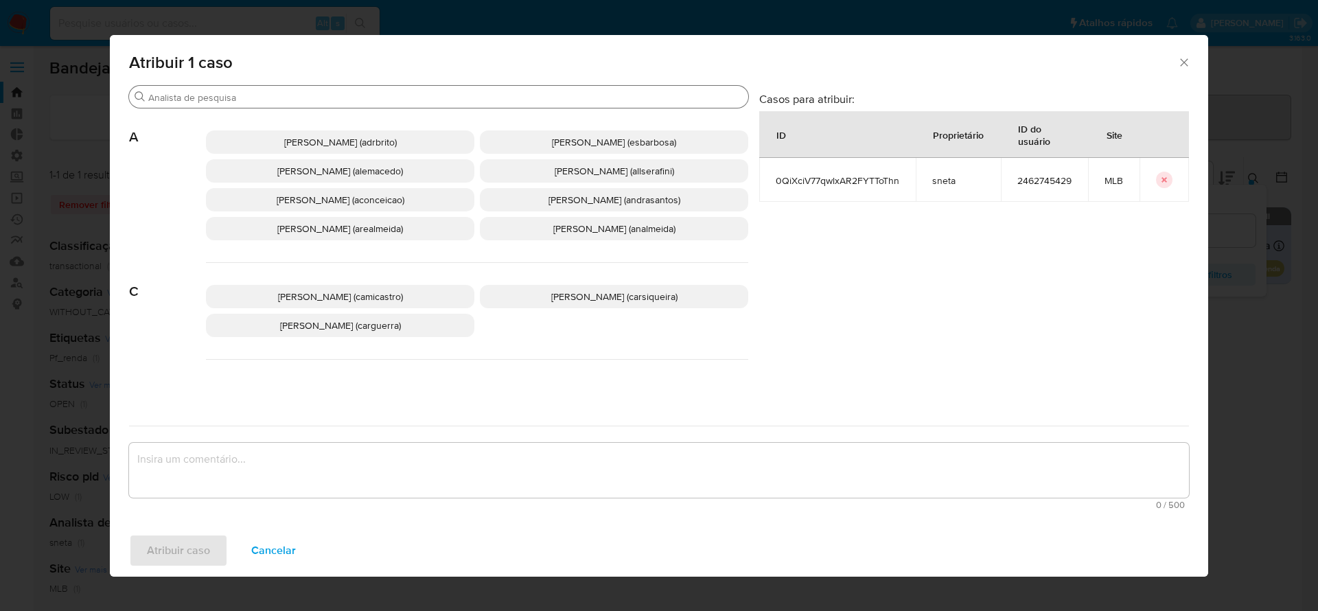
click at [277, 99] on input "Buscar" at bounding box center [445, 97] width 594 height 12
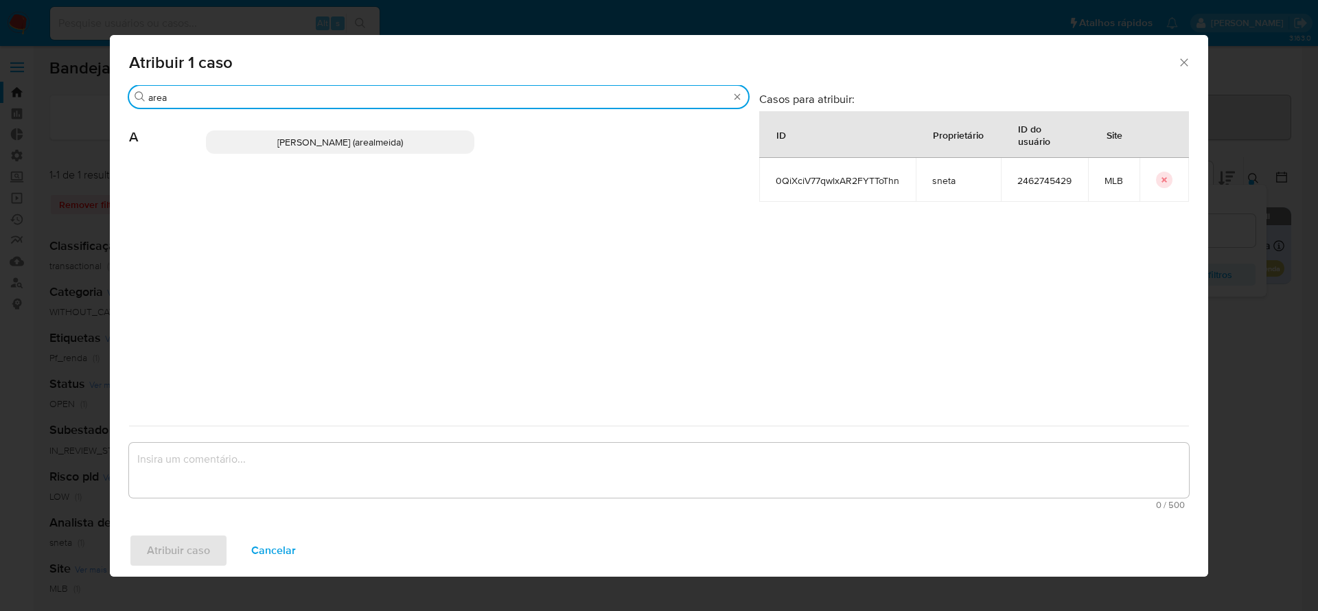
type input "area"
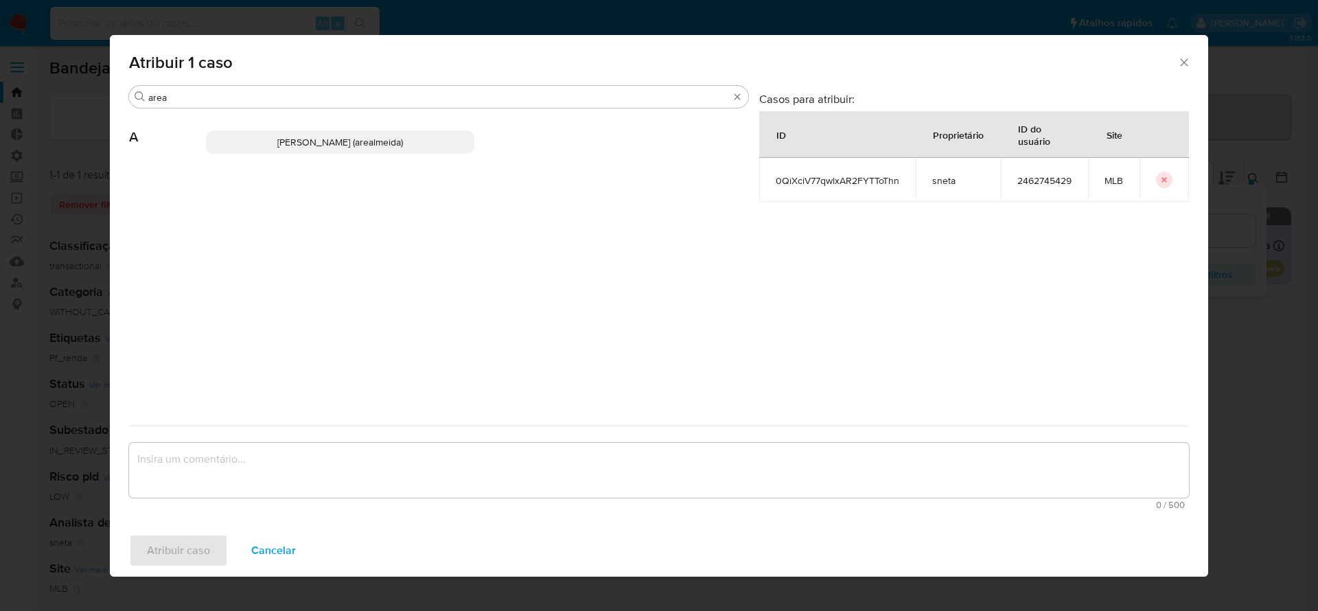
click at [270, 150] on p "Andreia Regina De Almeida (arealmeida)" at bounding box center [340, 141] width 268 height 23
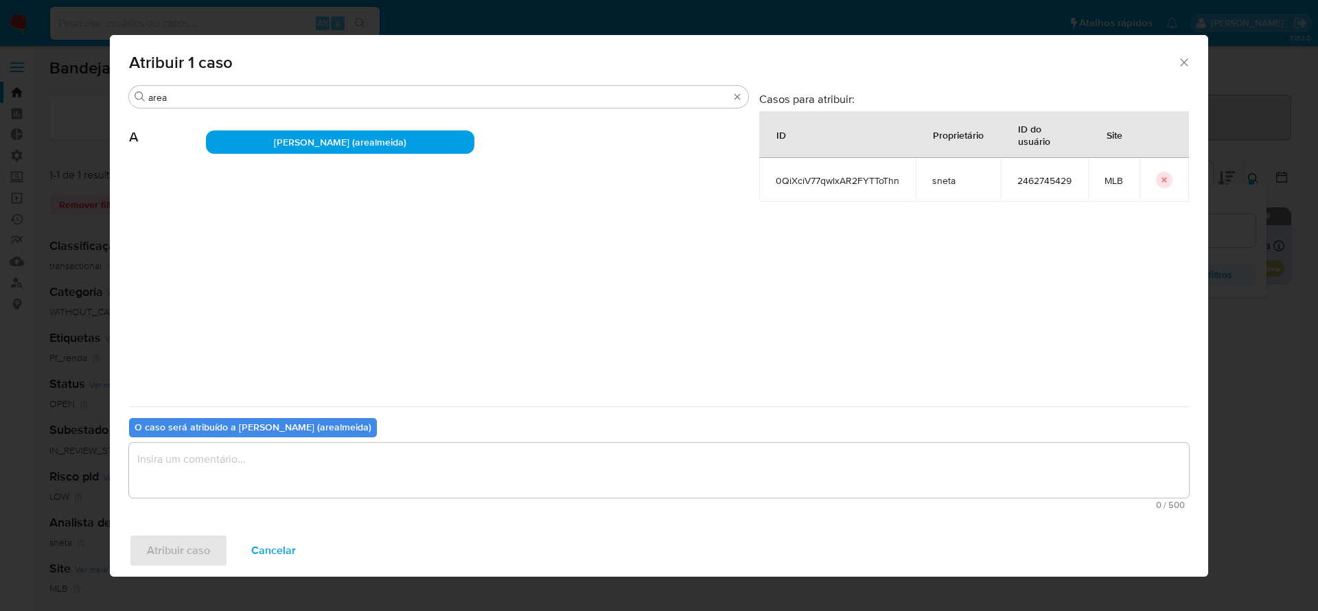
click at [213, 448] on textarea "assign-modal" at bounding box center [659, 470] width 1060 height 55
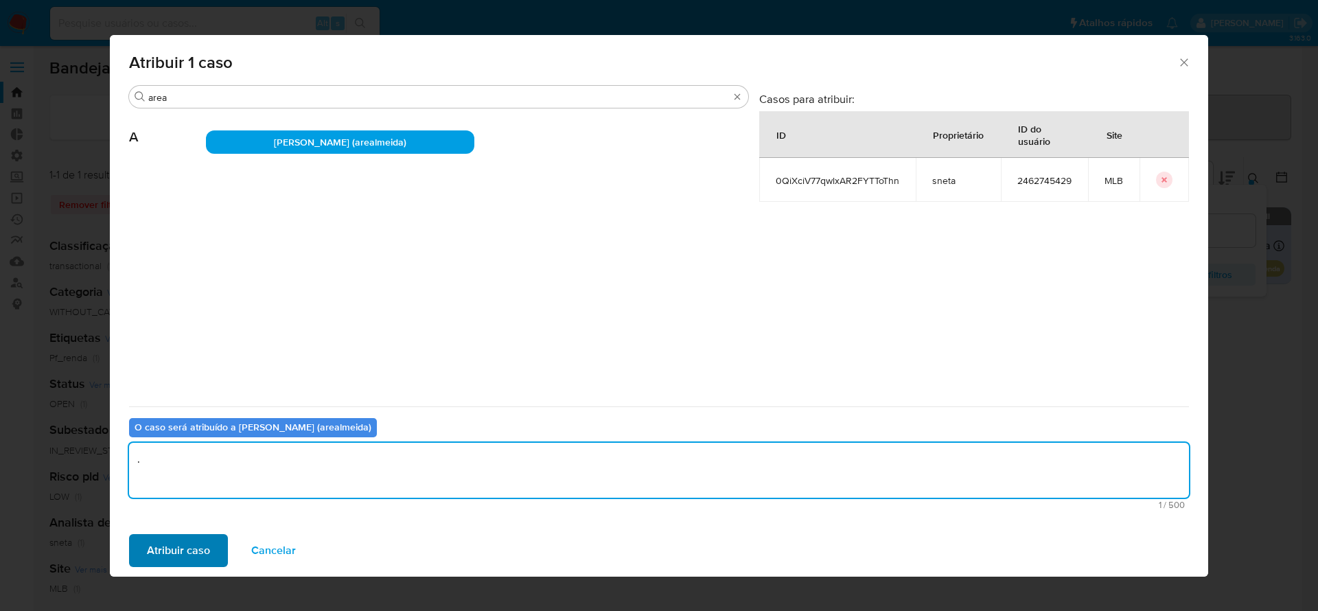
type textarea "."
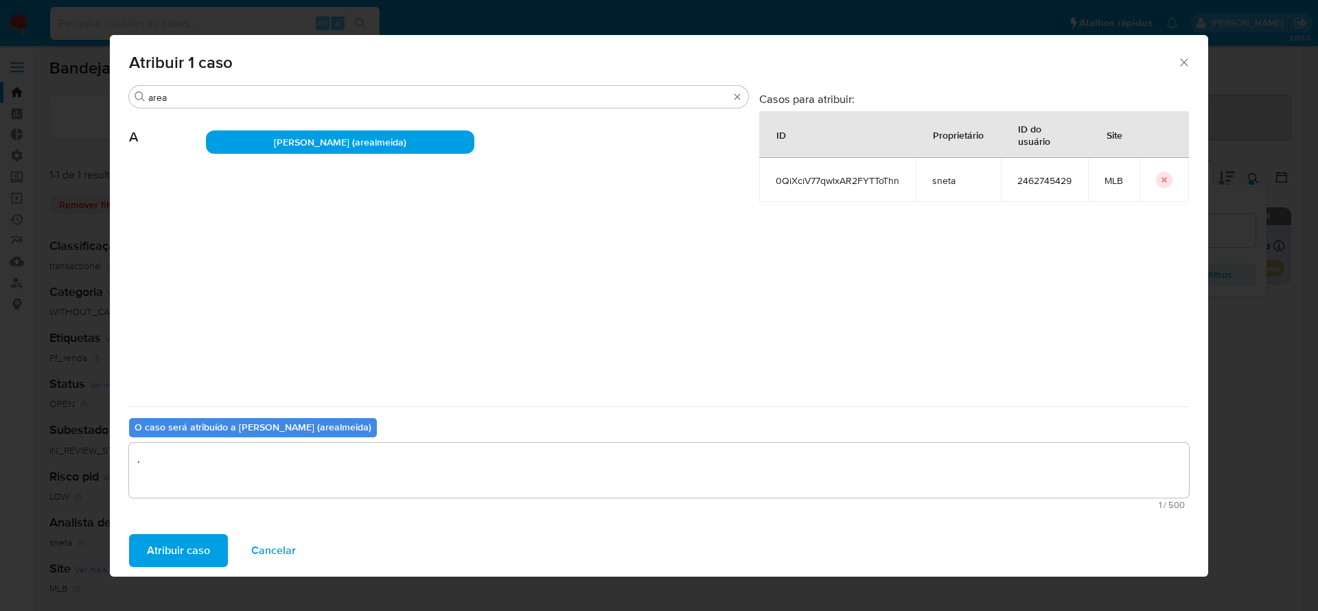
click at [185, 552] on span "Atribuir caso" at bounding box center [178, 550] width 63 height 30
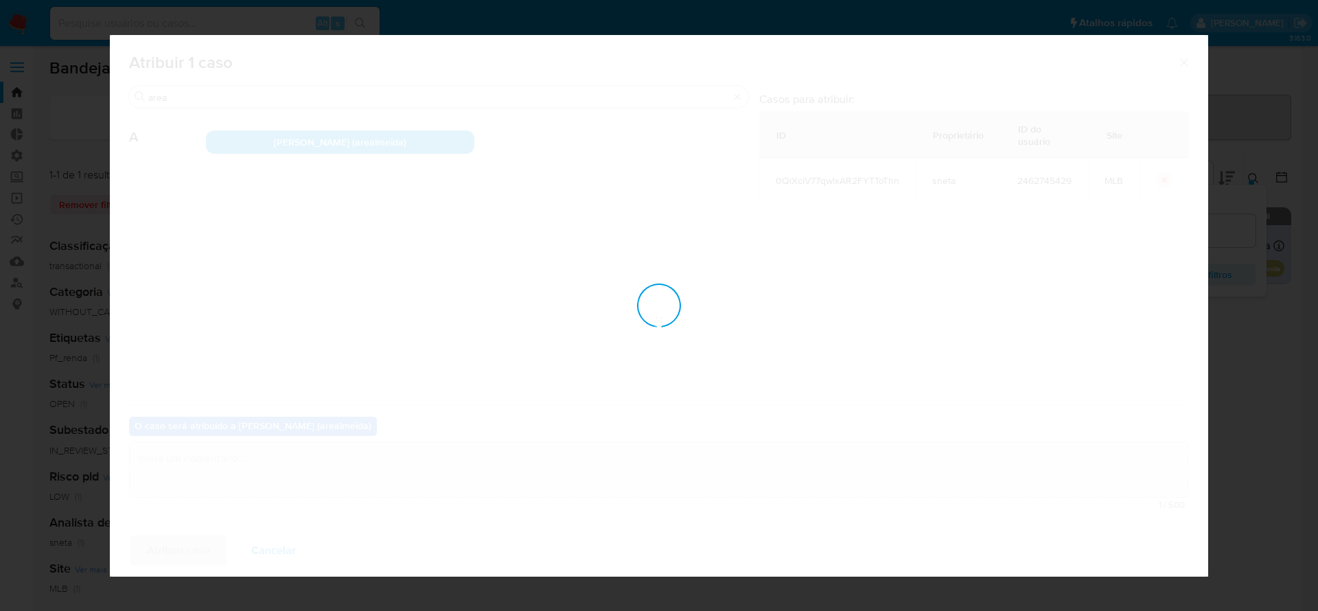
checkbox input "false"
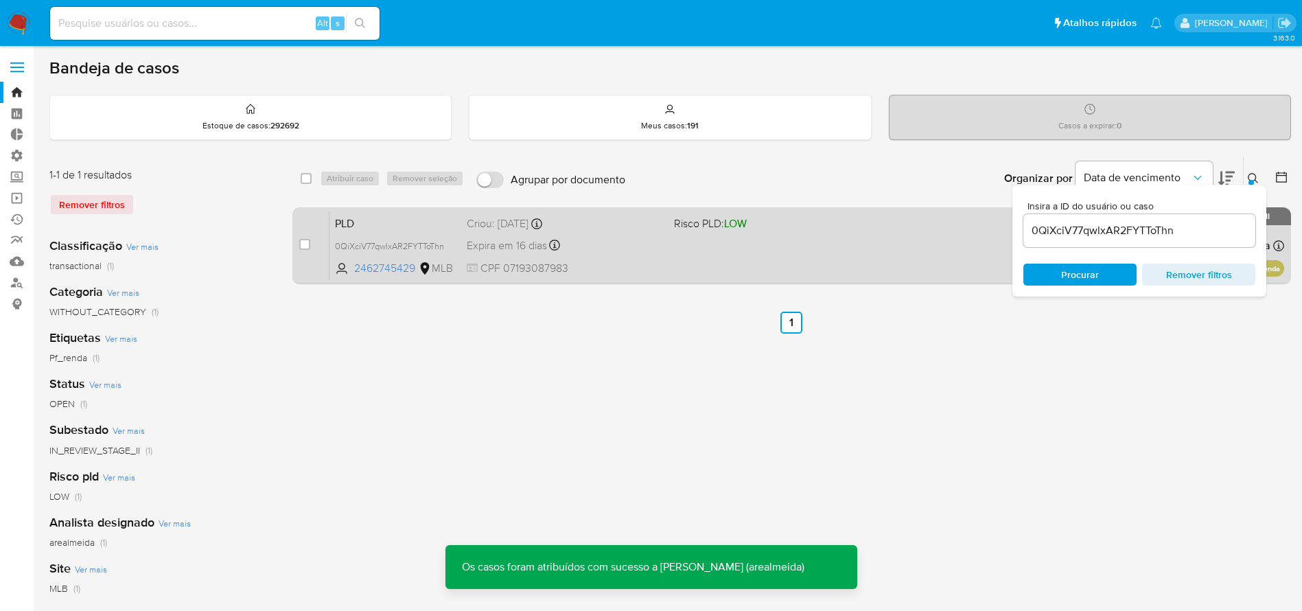
click at [620, 255] on div "PLD 0QiXciV77qwlxAR2FYTToThn 2462745429 MLB Risco PLD: LOW Criou: 12/09/2025 Cr…" at bounding box center [806, 245] width 955 height 69
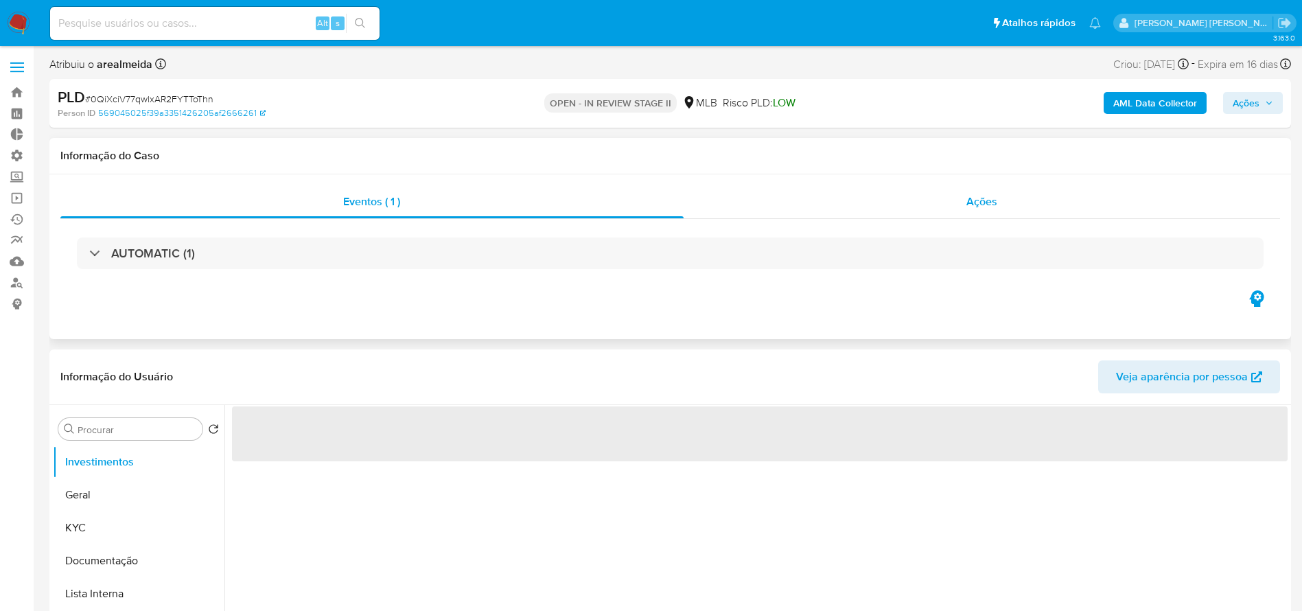
click at [968, 205] on span "Ações" at bounding box center [981, 202] width 31 height 16
select select "10"
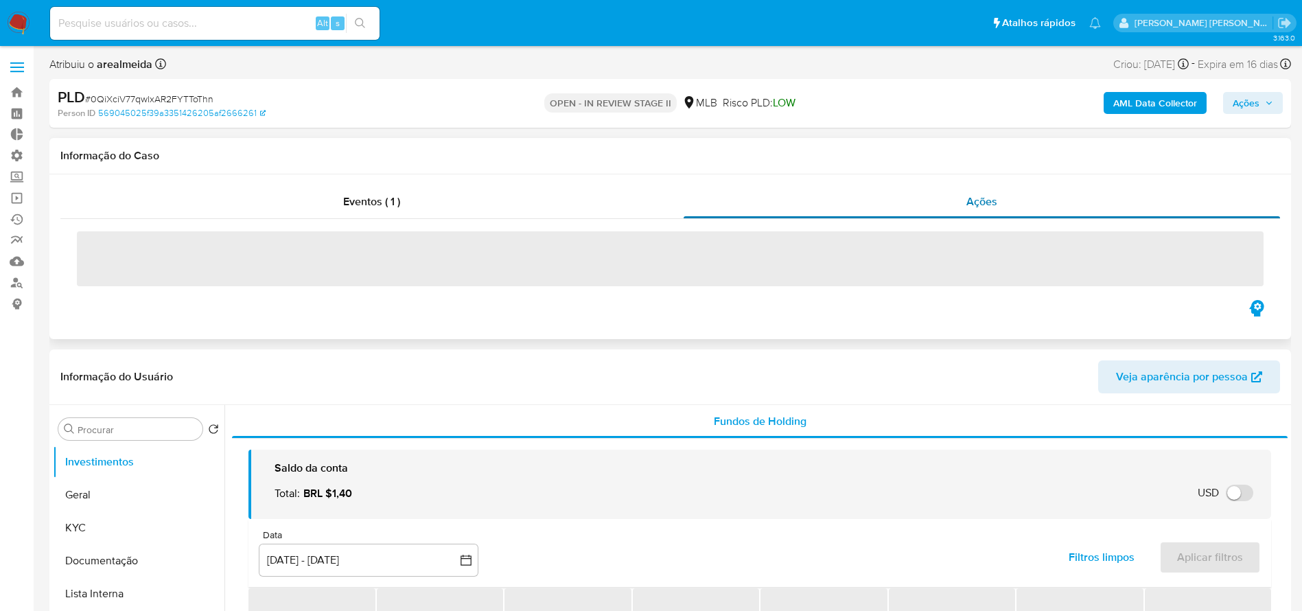
click at [972, 205] on span "Ações" at bounding box center [981, 202] width 31 height 16
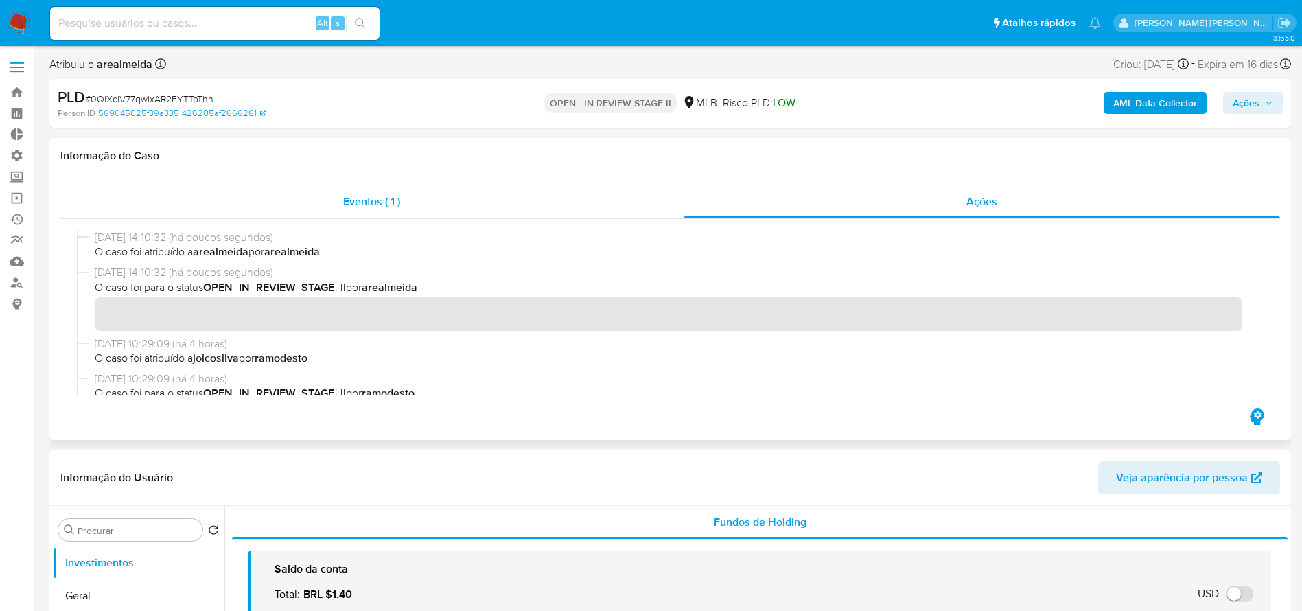
click at [378, 205] on span "Eventos ( 1 )" at bounding box center [371, 202] width 57 height 16
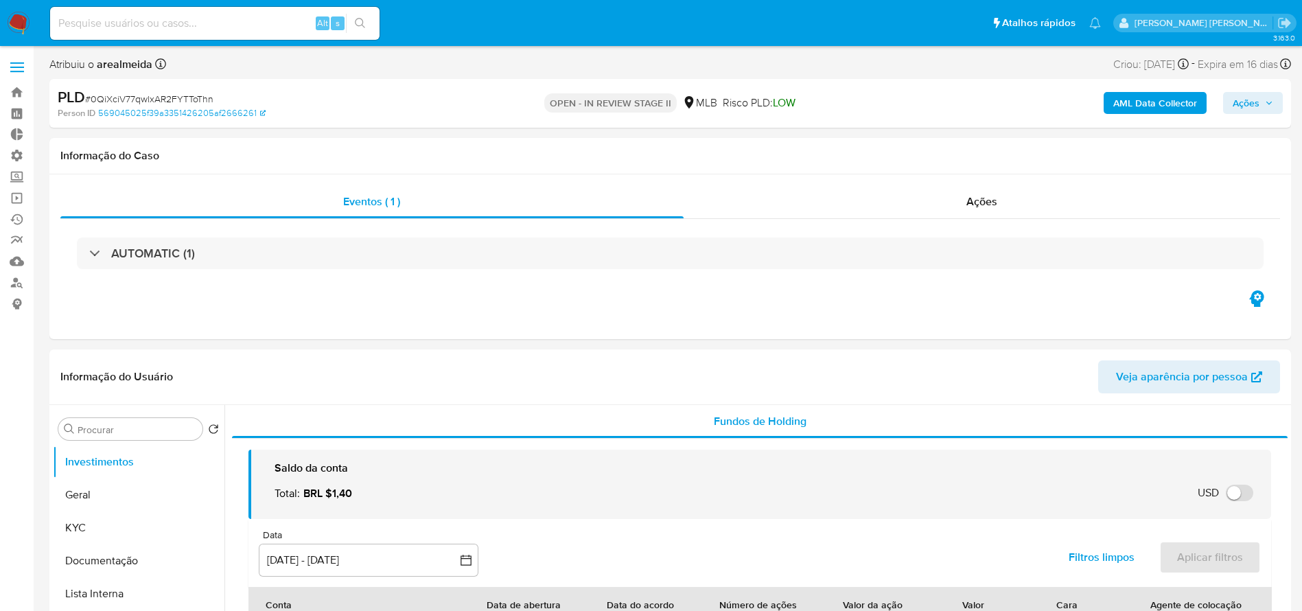
click at [189, 97] on span "# 0QiXciV77qwlxAR2FYTToThn" at bounding box center [149, 99] width 128 height 14
copy span "0QiXciV77qwlxAR2FYTToThn"
click at [969, 200] on span "Ações" at bounding box center [981, 202] width 31 height 16
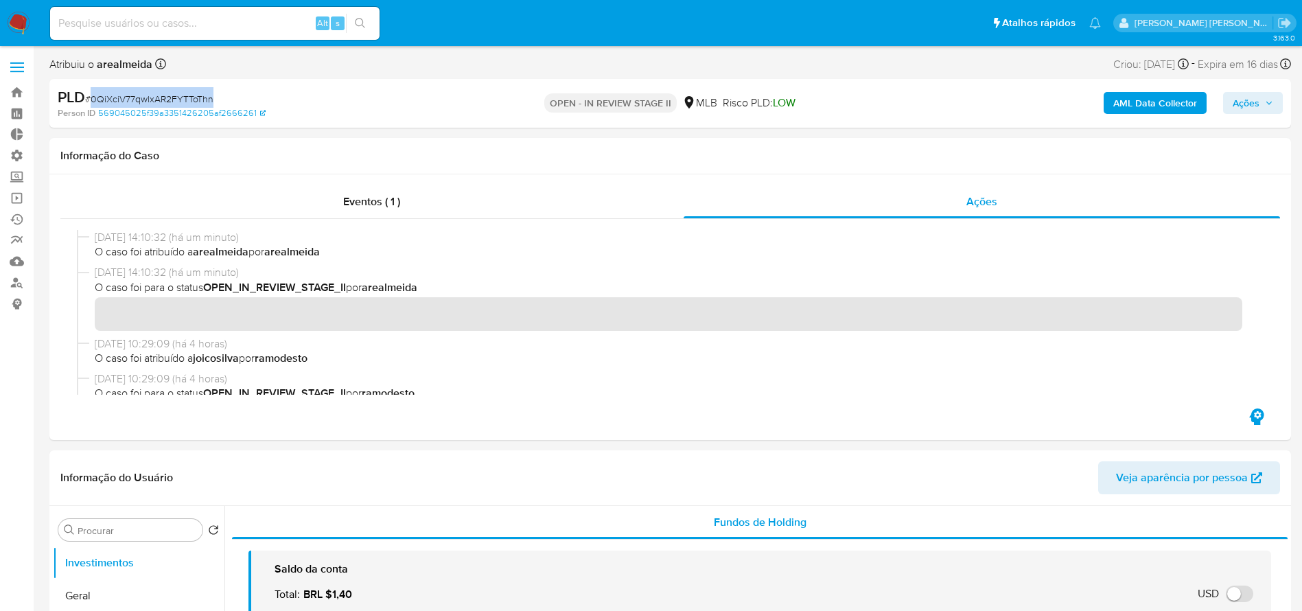
click at [176, 95] on span "# 0QiXciV77qwlxAR2FYTToThn" at bounding box center [149, 99] width 128 height 14
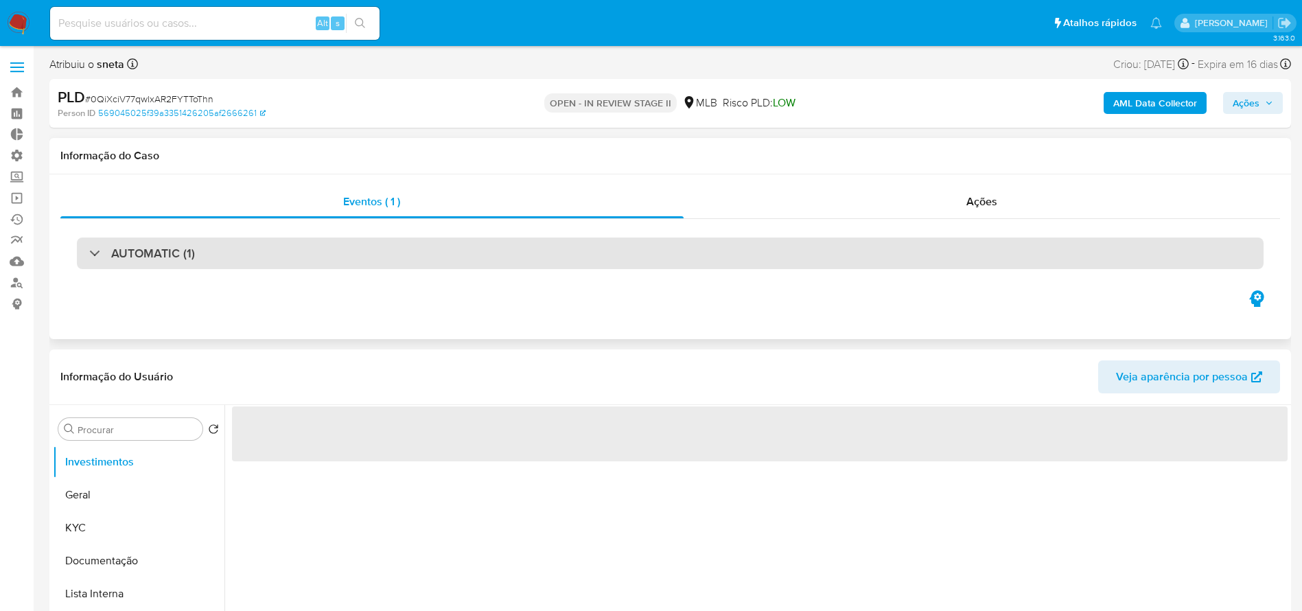
select select "10"
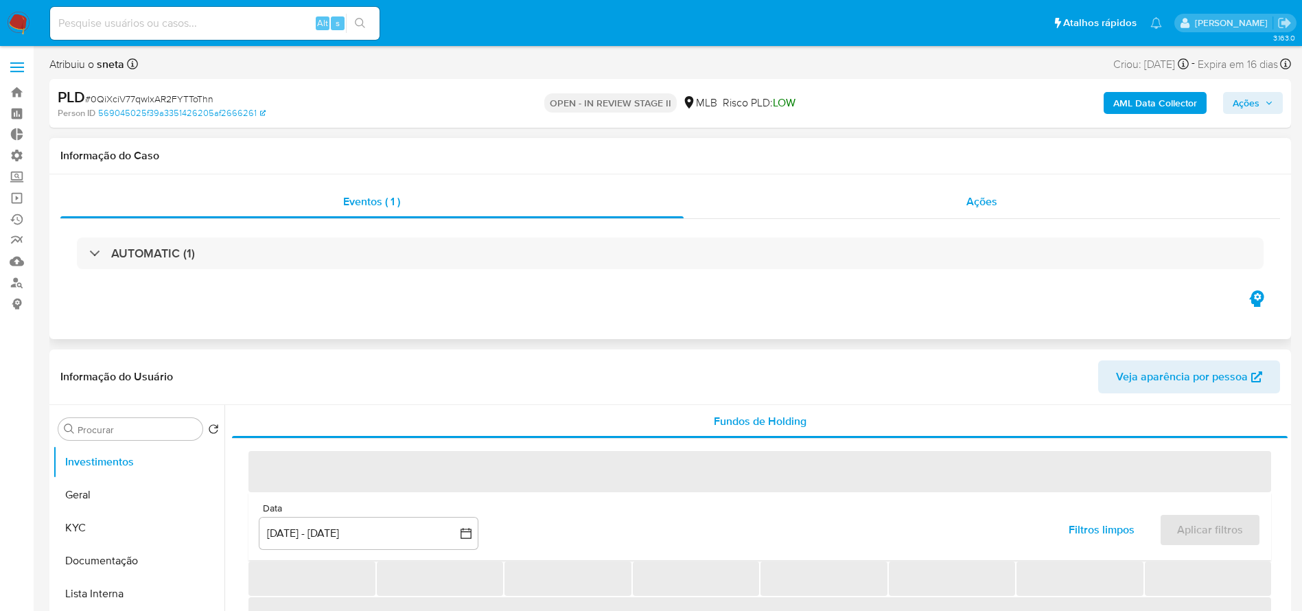
click at [966, 199] on span "Ações" at bounding box center [981, 202] width 31 height 16
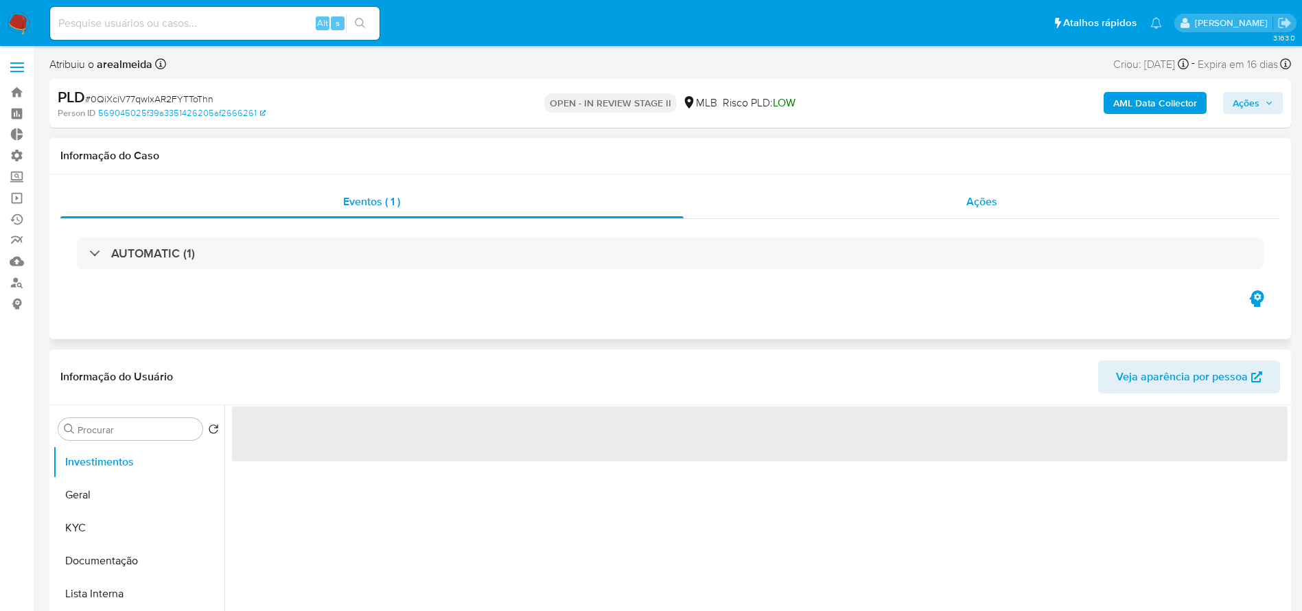
click at [975, 200] on span "Ações" at bounding box center [981, 202] width 31 height 16
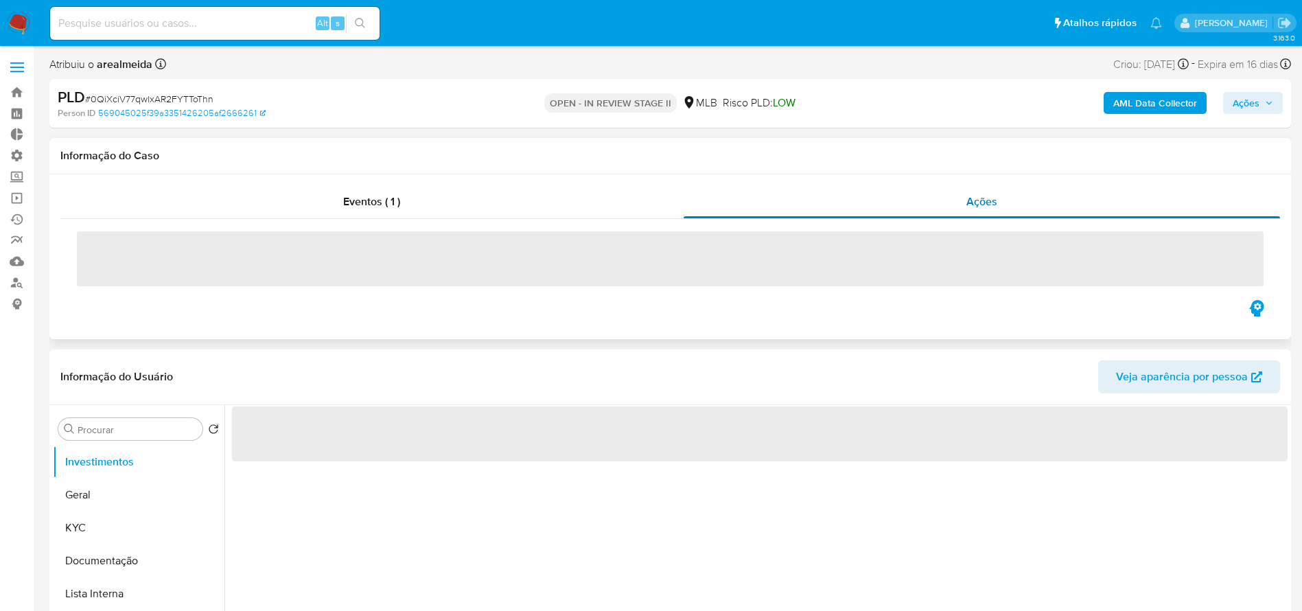
select select "10"
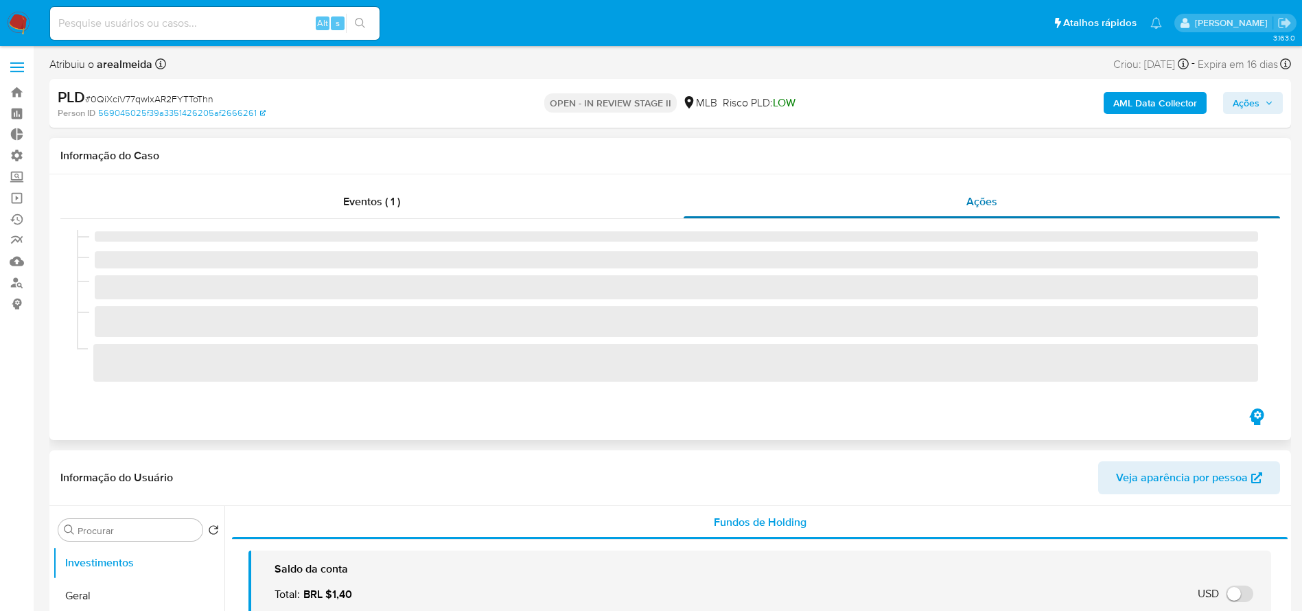
click at [975, 200] on span "Ações" at bounding box center [981, 202] width 31 height 16
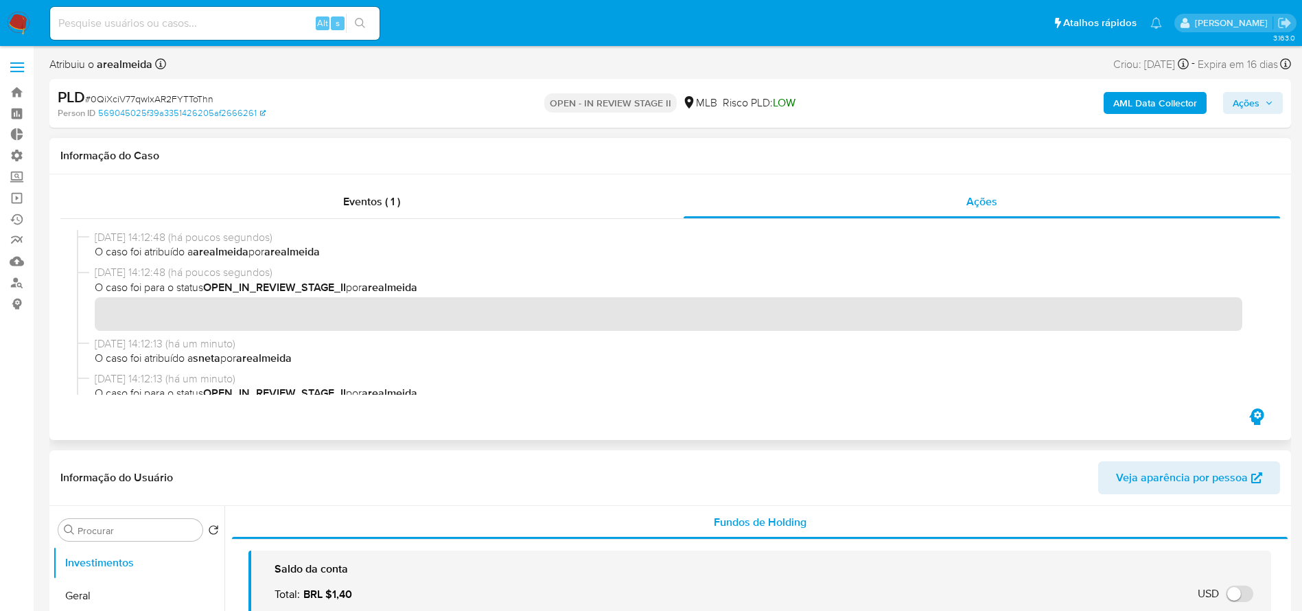
click at [566, 256] on span "O caso foi atribuído a arealmeida por arealmeida" at bounding box center [676, 251] width 1163 height 15
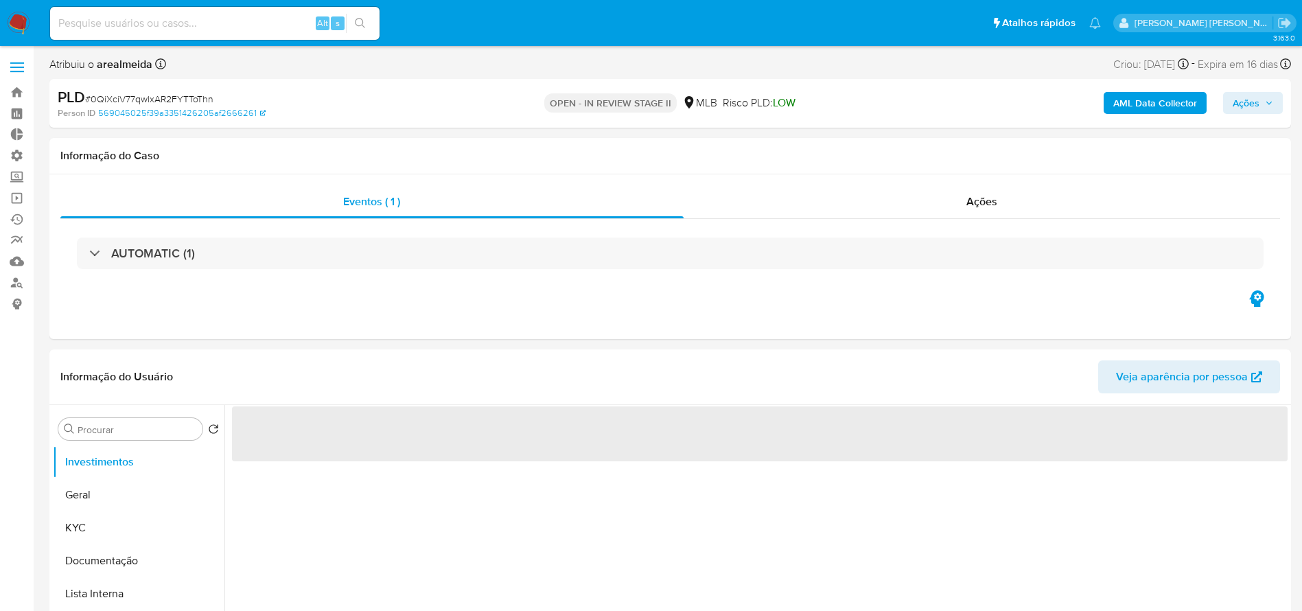
select select "10"
